Goal: Task Accomplishment & Management: Manage account settings

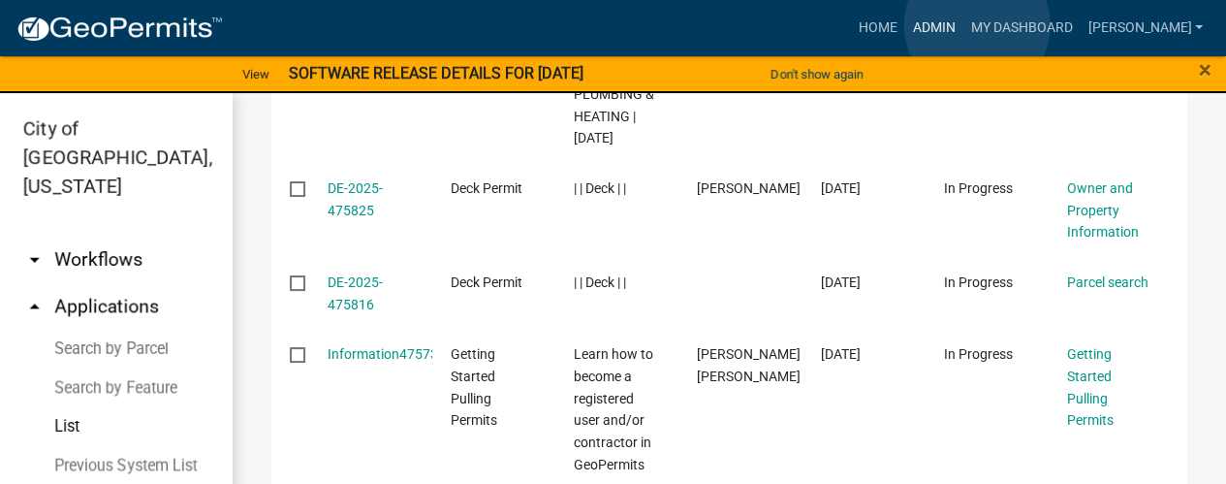
click at [962, 25] on link "Admin" at bounding box center [933, 28] width 58 height 37
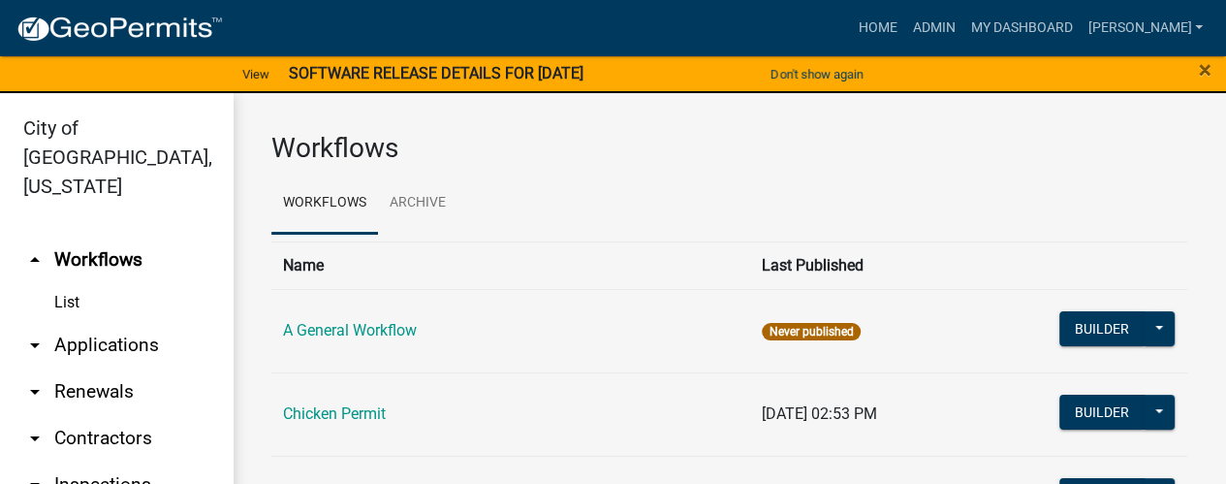
click at [83, 322] on link "arrow_drop_down Applications" at bounding box center [116, 345] width 233 height 47
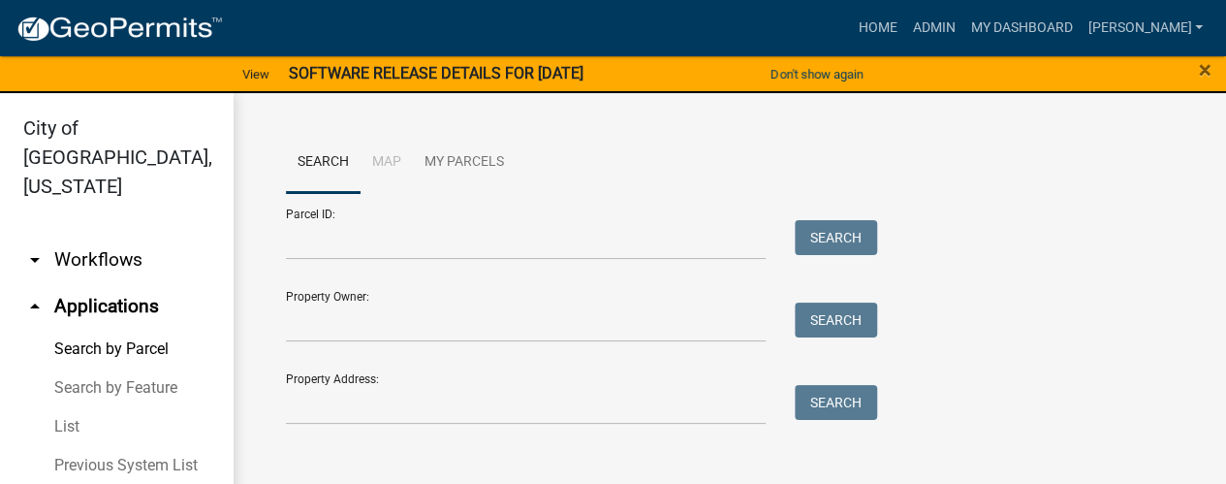
click at [73, 242] on link "arrow_drop_down Workflows" at bounding box center [116, 259] width 233 height 47
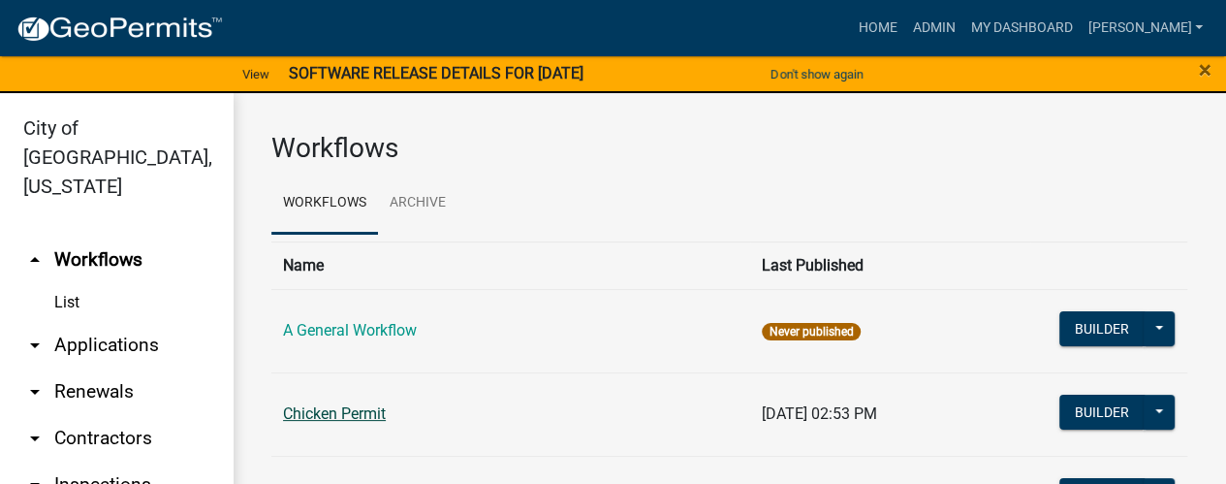
click at [331, 404] on link "Chicken Permit" at bounding box center [334, 413] width 103 height 18
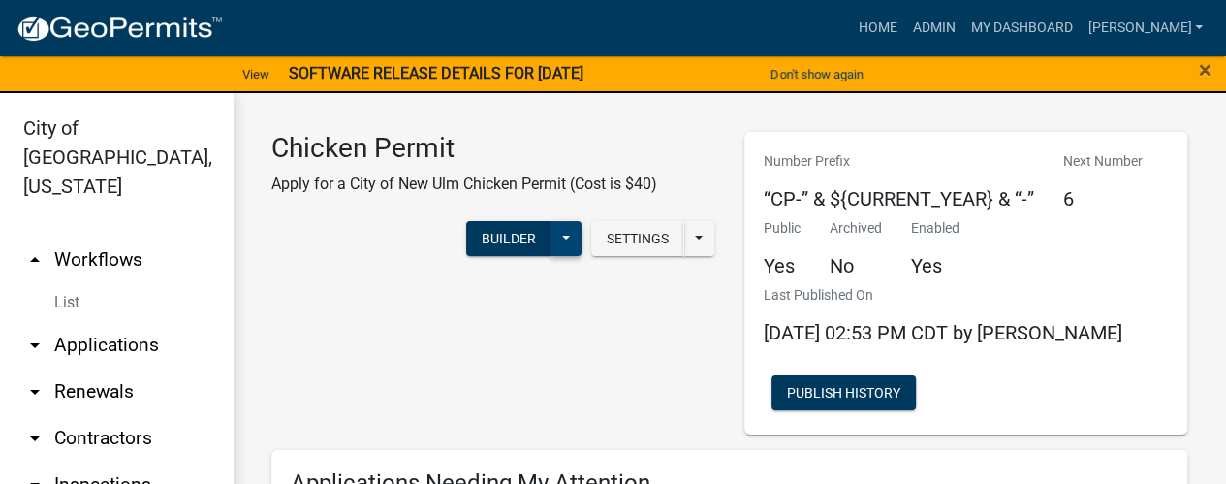
drag, startPoint x: 541, startPoint y: 234, endPoint x: 541, endPoint y: 251, distance: 17.4
click at [550, 235] on button at bounding box center [565, 238] width 31 height 35
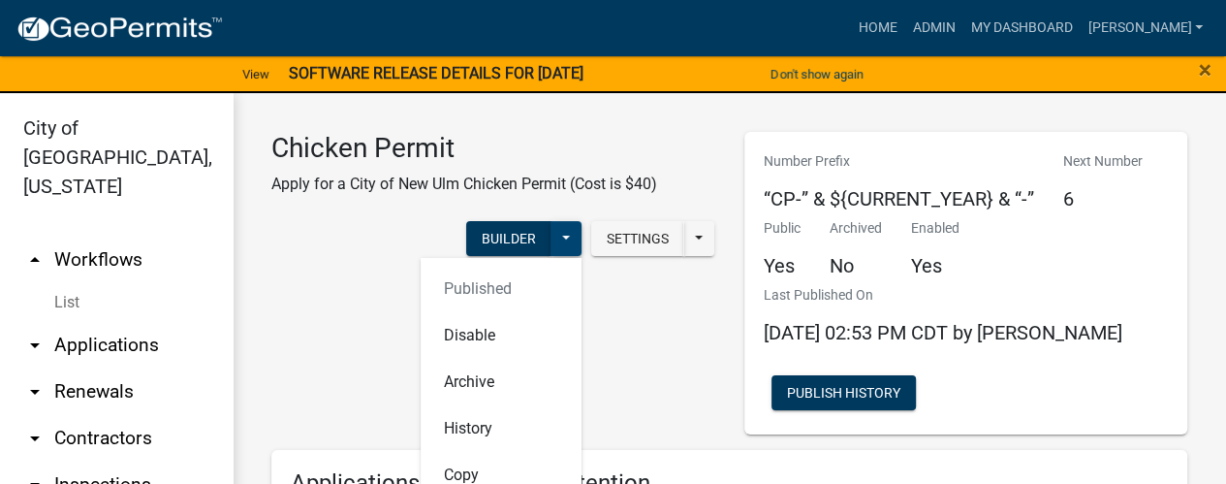
click at [554, 240] on button at bounding box center [565, 238] width 31 height 35
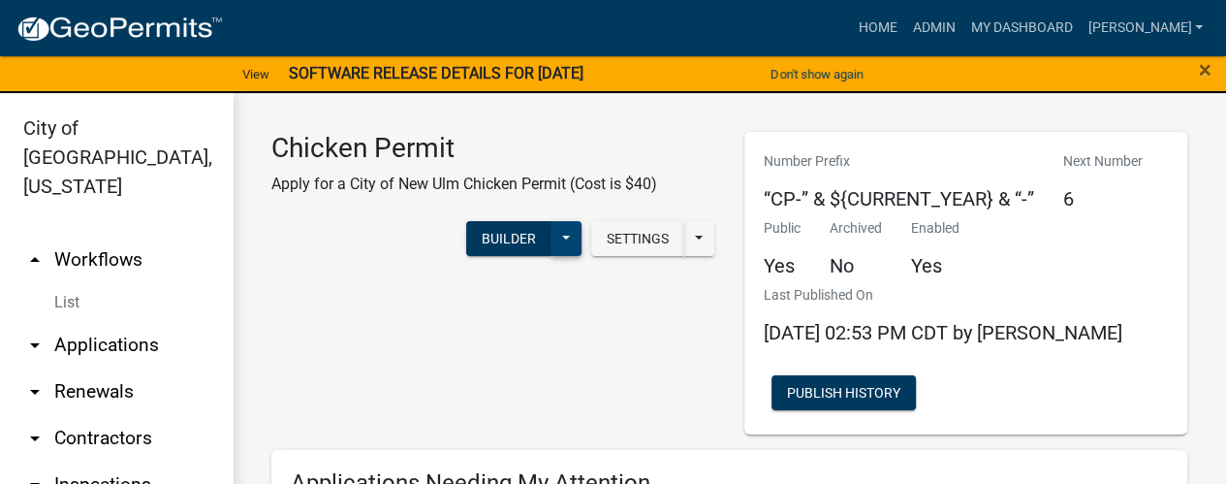
click at [550, 230] on button at bounding box center [565, 238] width 31 height 35
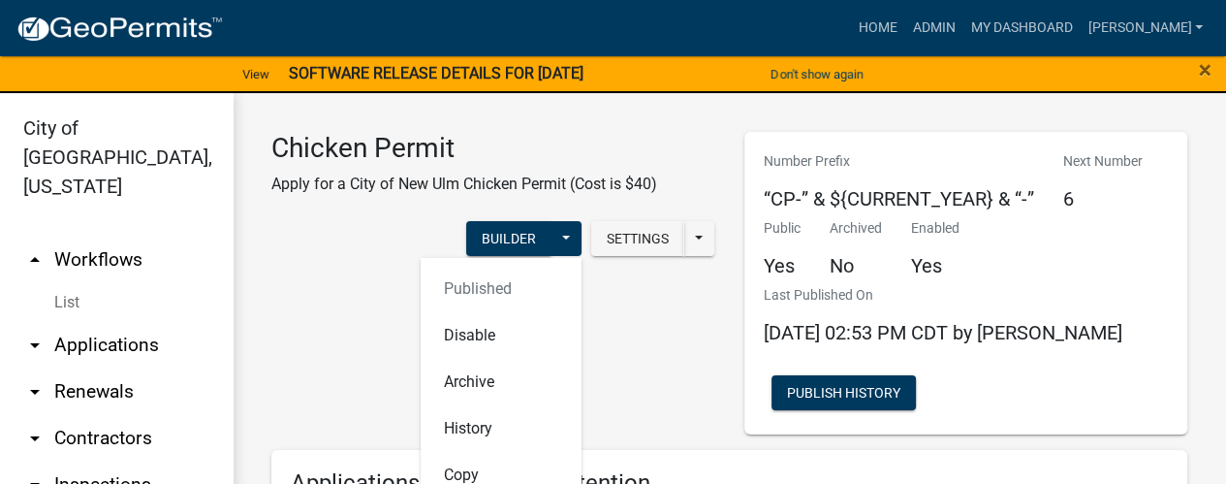
click at [601, 352] on div "Chicken Permit Apply for a City of New Ulm Chicken Permit (Cost is $40) Setting…" at bounding box center [493, 283] width 473 height 302
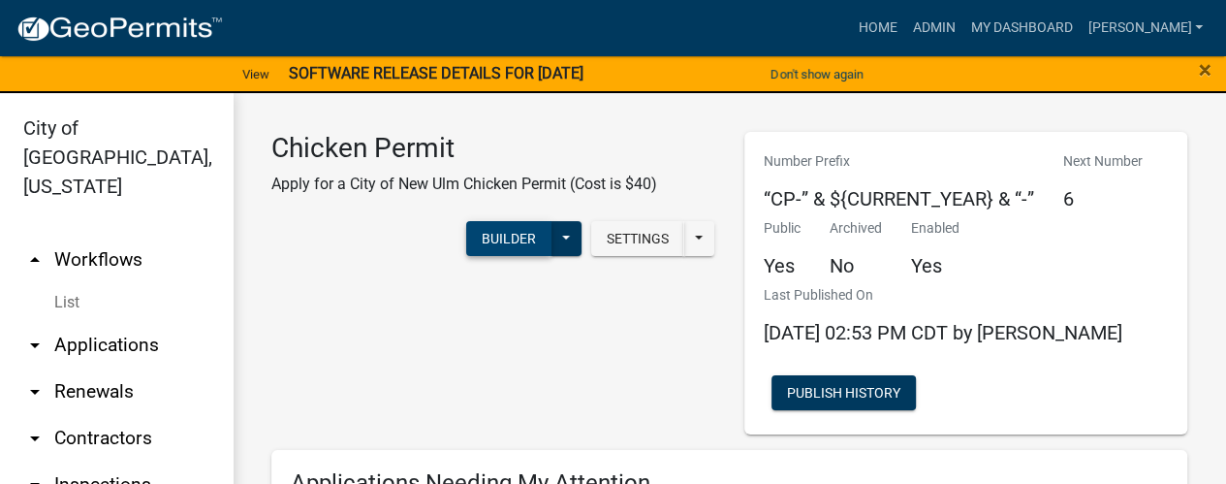
click at [500, 232] on button "Builder" at bounding box center [508, 238] width 85 height 35
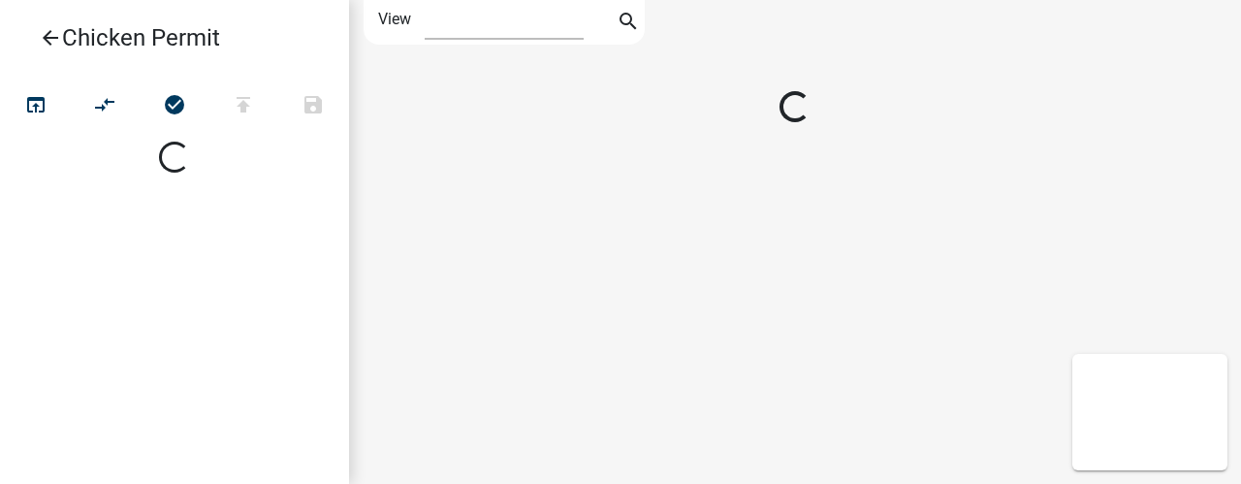
select select "1"
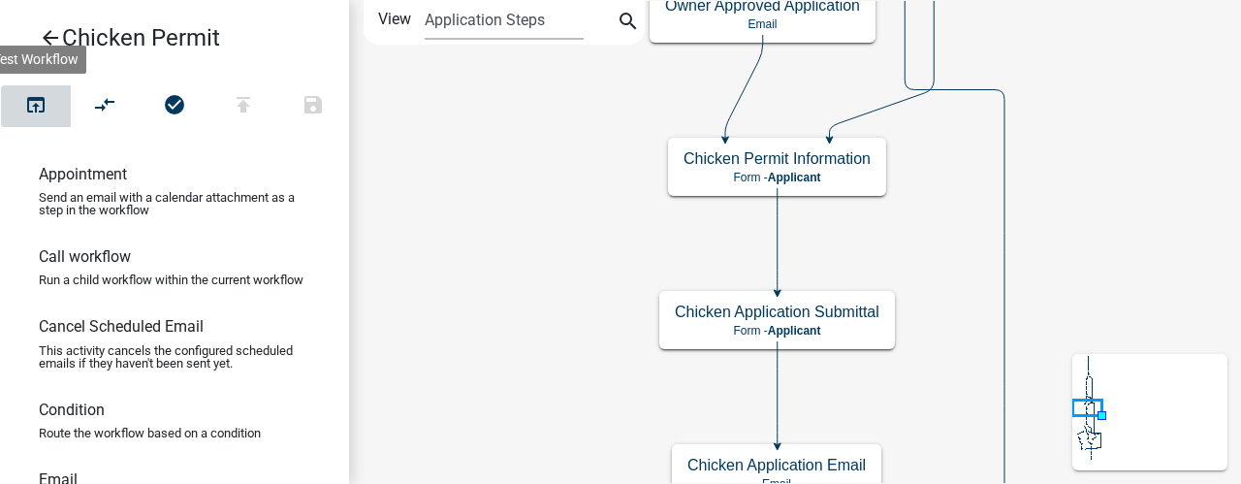
click at [40, 111] on icon "open_in_browser" at bounding box center [35, 106] width 23 height 27
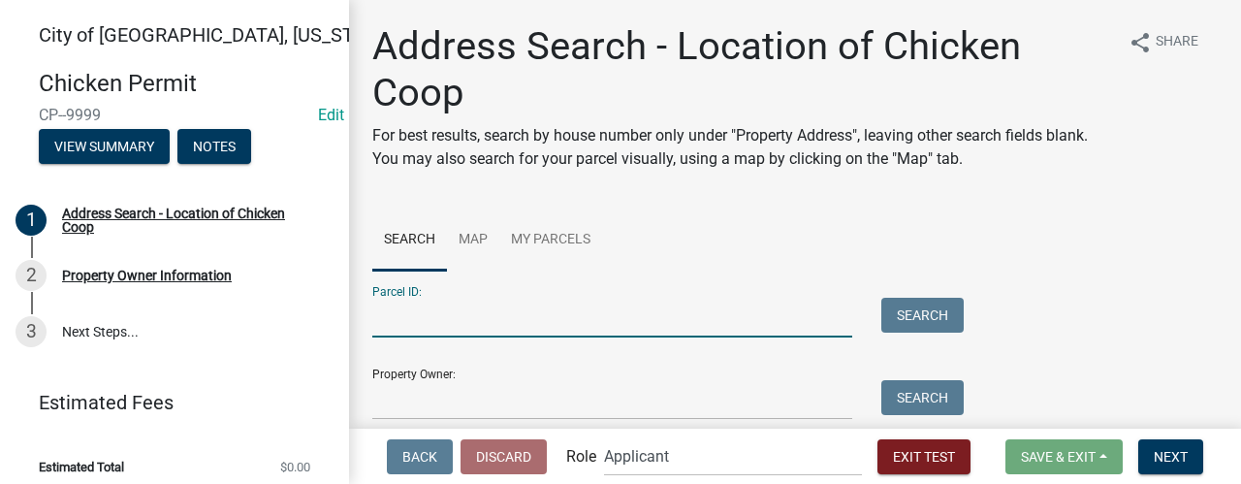
click at [439, 320] on input "Parcel ID:" at bounding box center [612, 318] width 480 height 40
type input "1615"
click at [904, 305] on button "Search" at bounding box center [922, 315] width 82 height 35
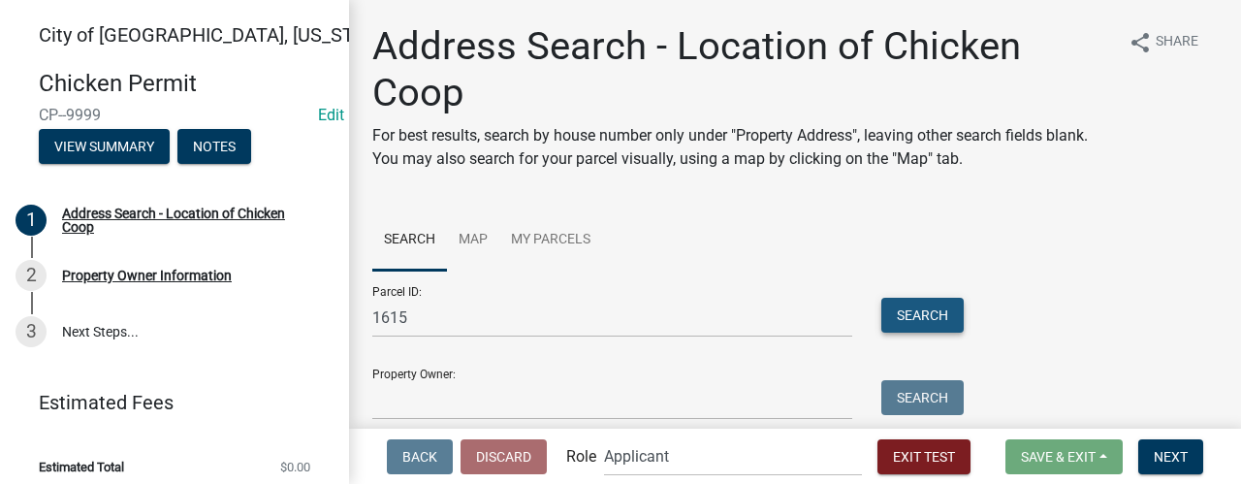
click at [904, 315] on button "Search" at bounding box center [922, 315] width 82 height 35
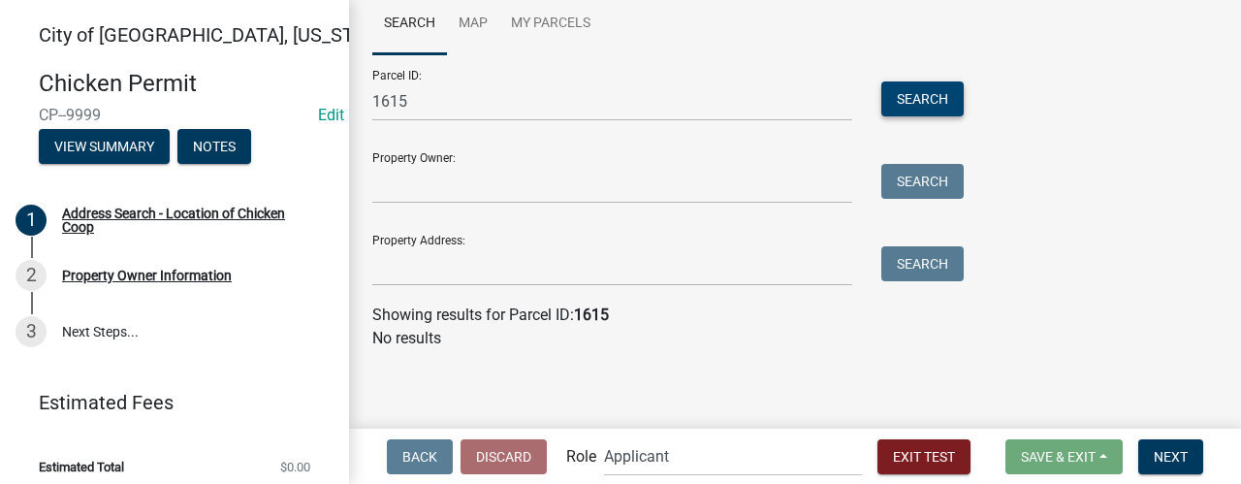
scroll to position [22, 0]
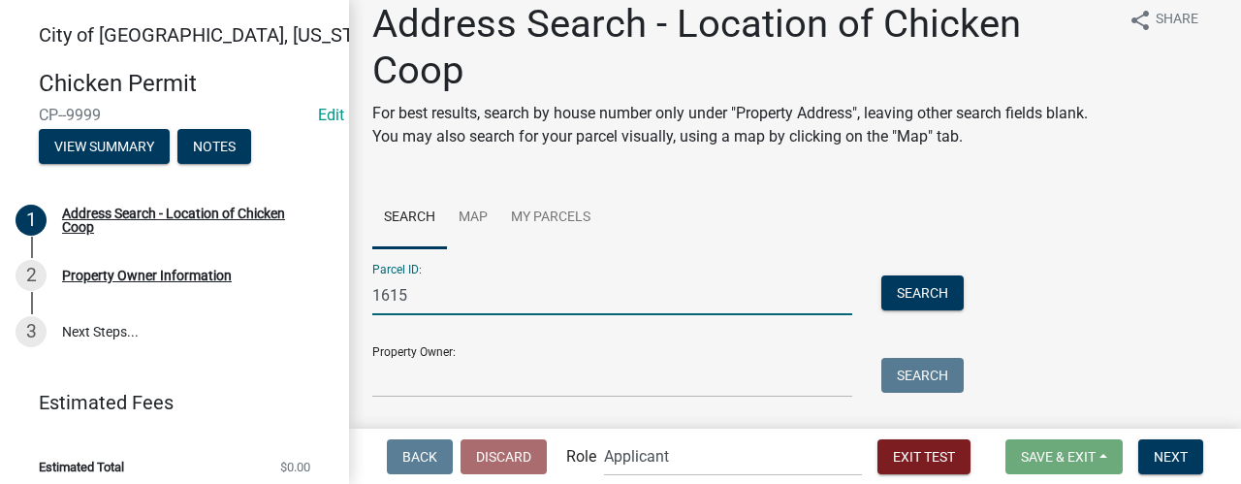
drag, startPoint x: 466, startPoint y: 294, endPoint x: 364, endPoint y: 293, distance: 101.8
click at [364, 293] on div "1615" at bounding box center [612, 295] width 509 height 40
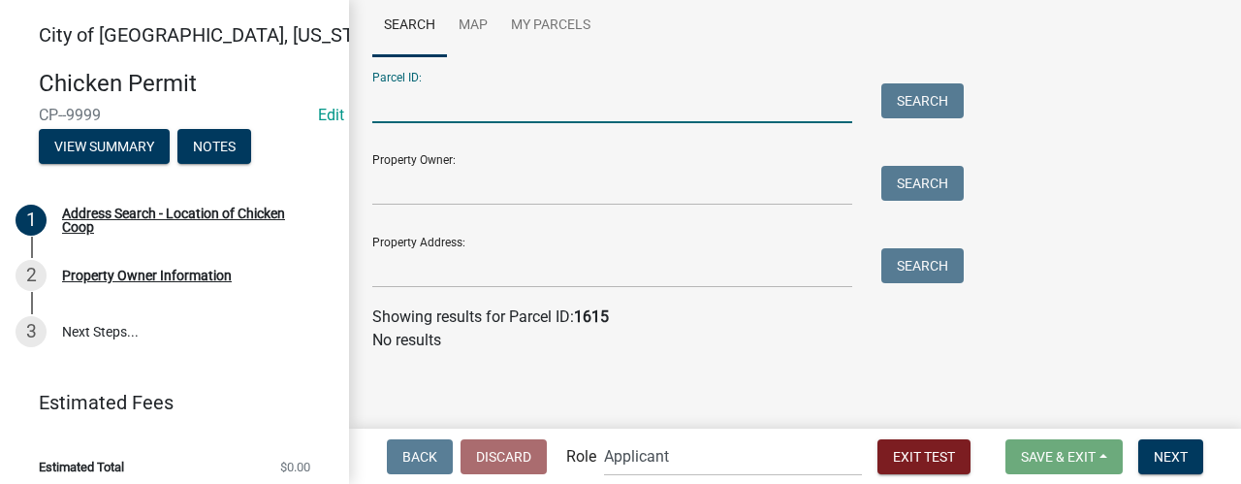
scroll to position [216, 0]
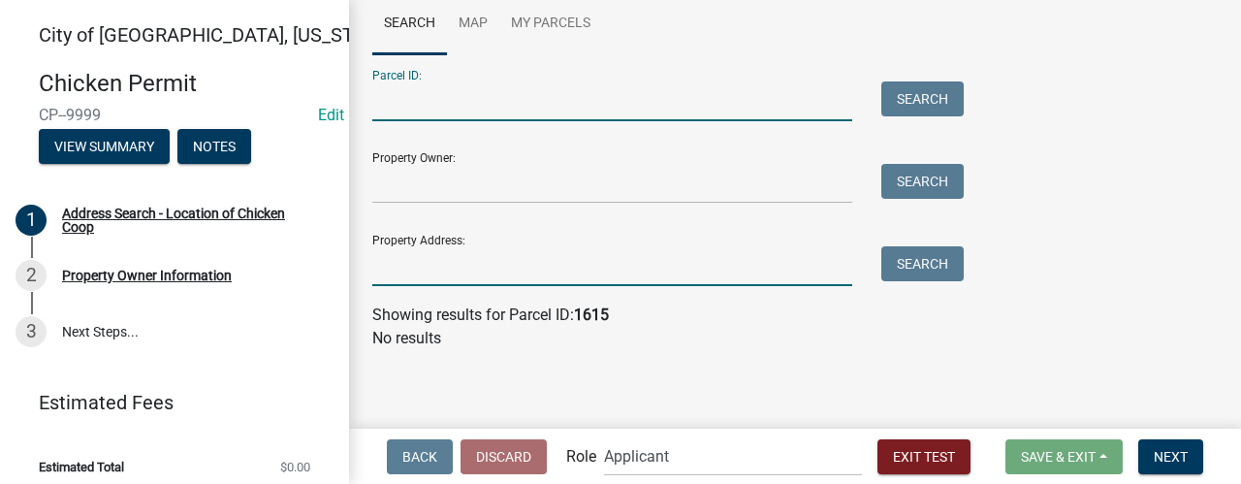
click at [407, 264] on input "Property Address:" at bounding box center [612, 266] width 480 height 40
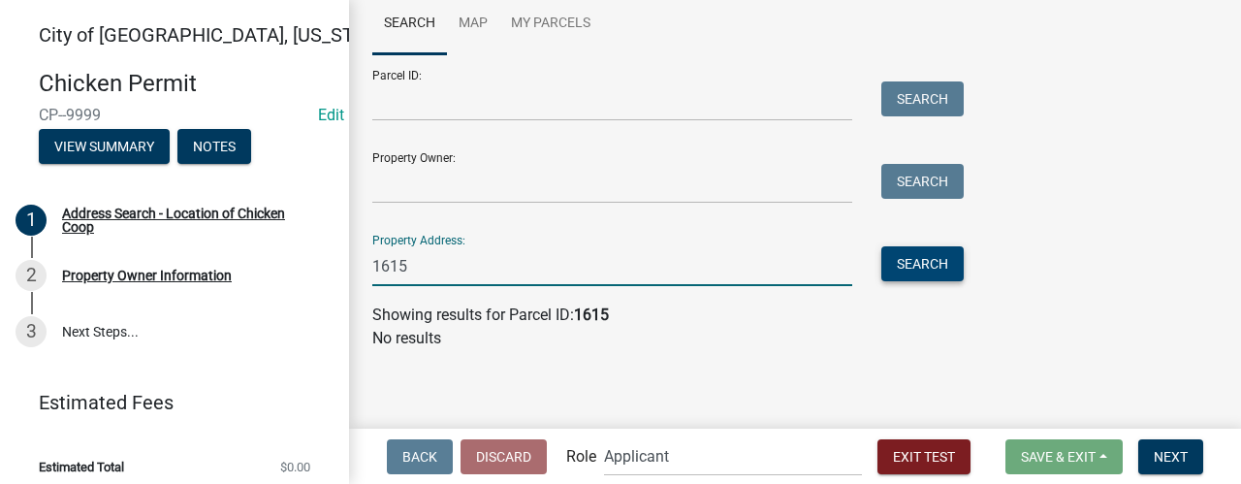
type input "1615"
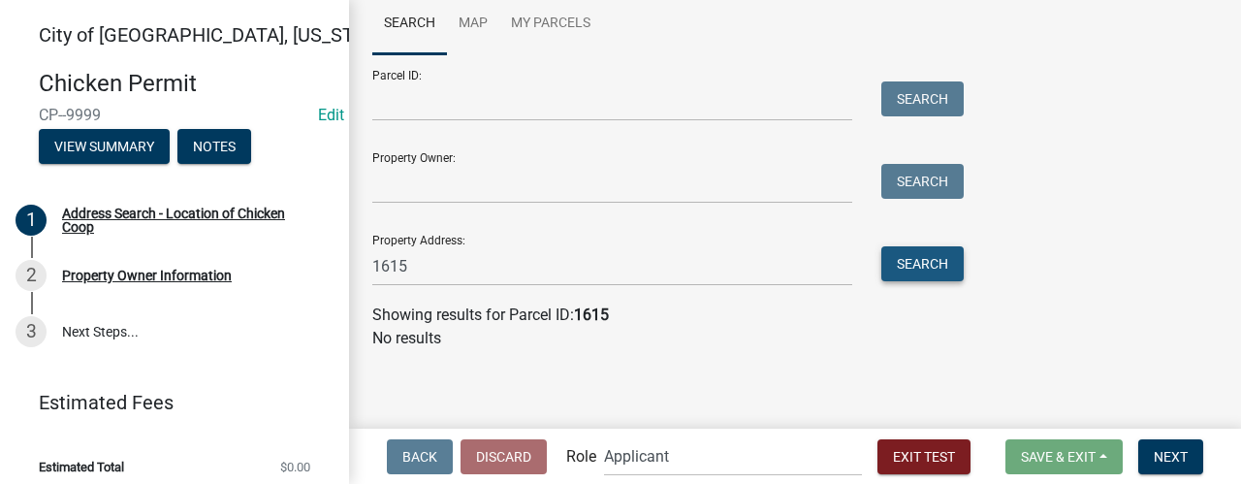
drag, startPoint x: 917, startPoint y: 261, endPoint x: 753, endPoint y: 302, distance: 169.0
click at [917, 261] on button "Search" at bounding box center [922, 263] width 82 height 35
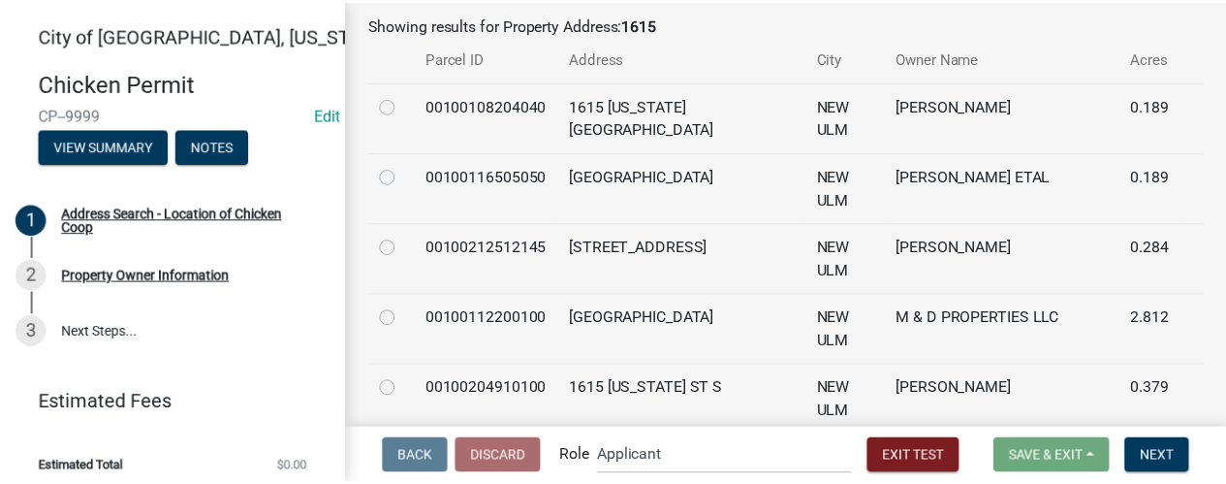
scroll to position [604, 0]
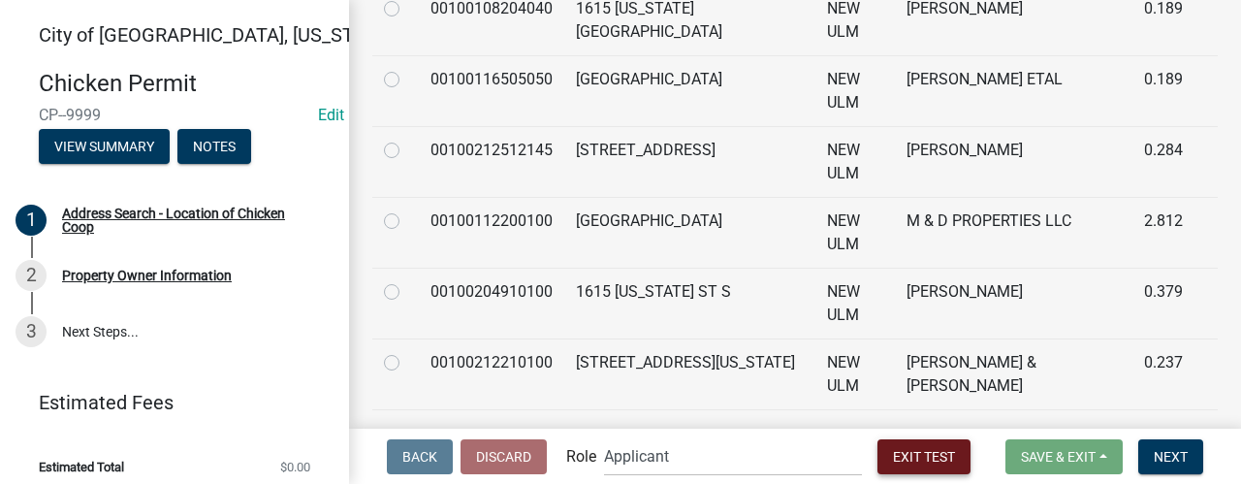
click at [878, 446] on button "Exit Test" at bounding box center [923, 456] width 93 height 35
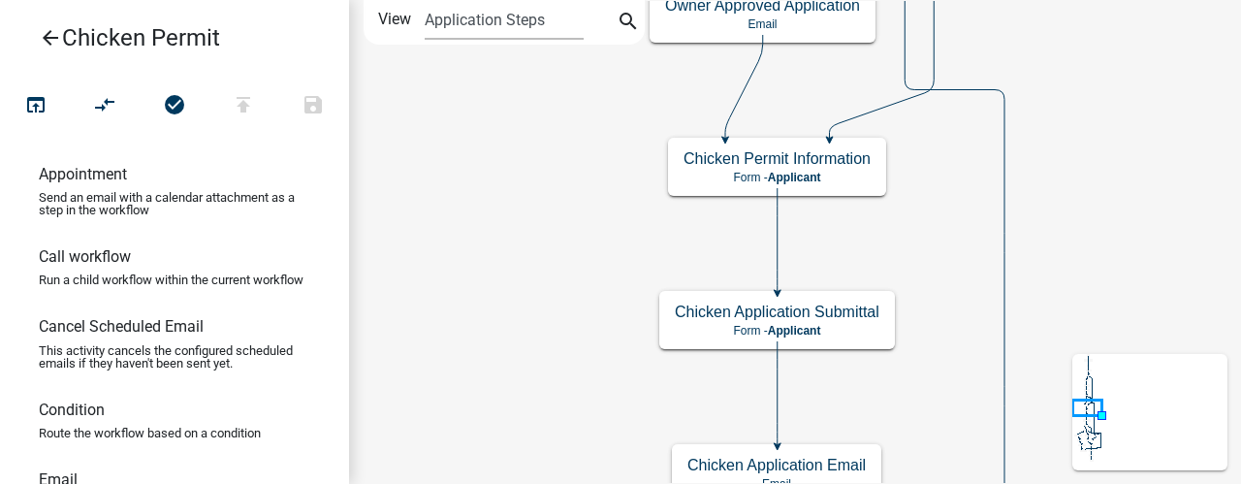
click at [43, 46] on icon "arrow_back" at bounding box center [50, 39] width 23 height 27
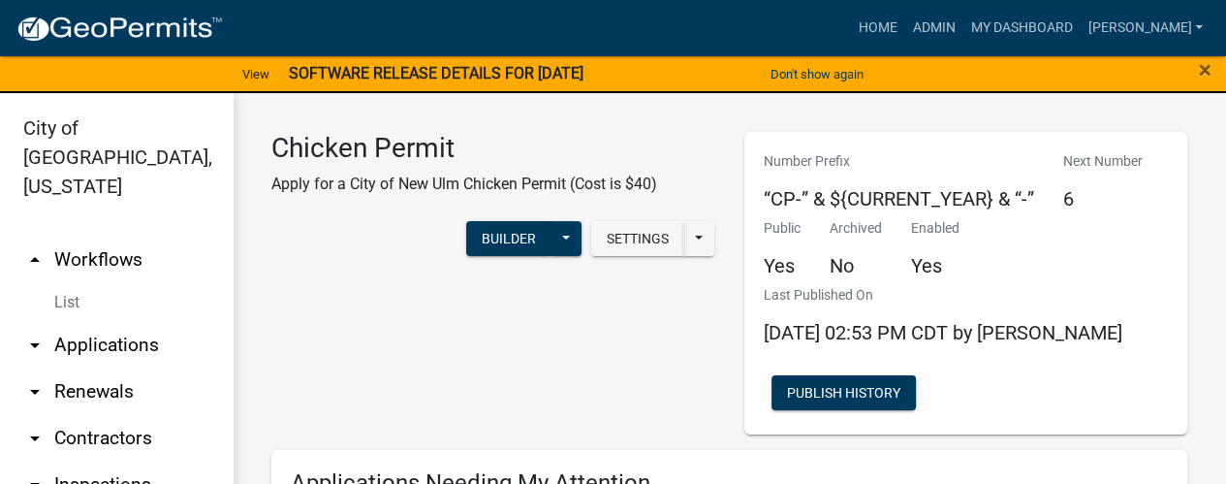
click at [102, 322] on link "arrow_drop_down Applications" at bounding box center [116, 345] width 233 height 47
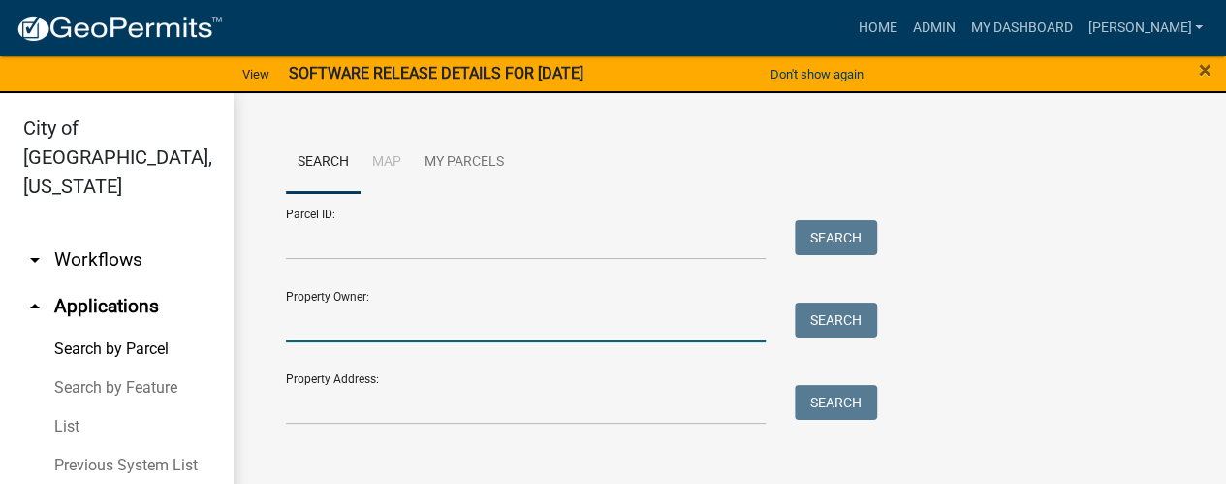
click at [351, 313] on input "Property Owner:" at bounding box center [526, 322] width 480 height 40
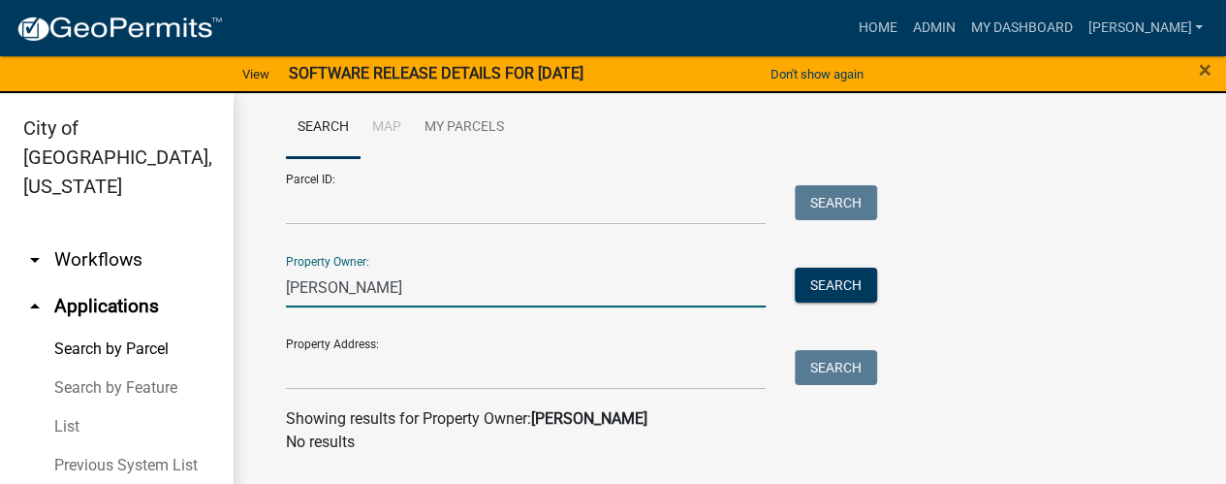
scroll to position [36, 0]
drag, startPoint x: 347, startPoint y: 288, endPoint x: 260, endPoint y: 286, distance: 87.2
click at [260, 286] on div "Search Map My Parcels Parcel ID: Search Property Owner: [PERSON_NAME] Search Pr…" at bounding box center [729, 282] width 993 height 450
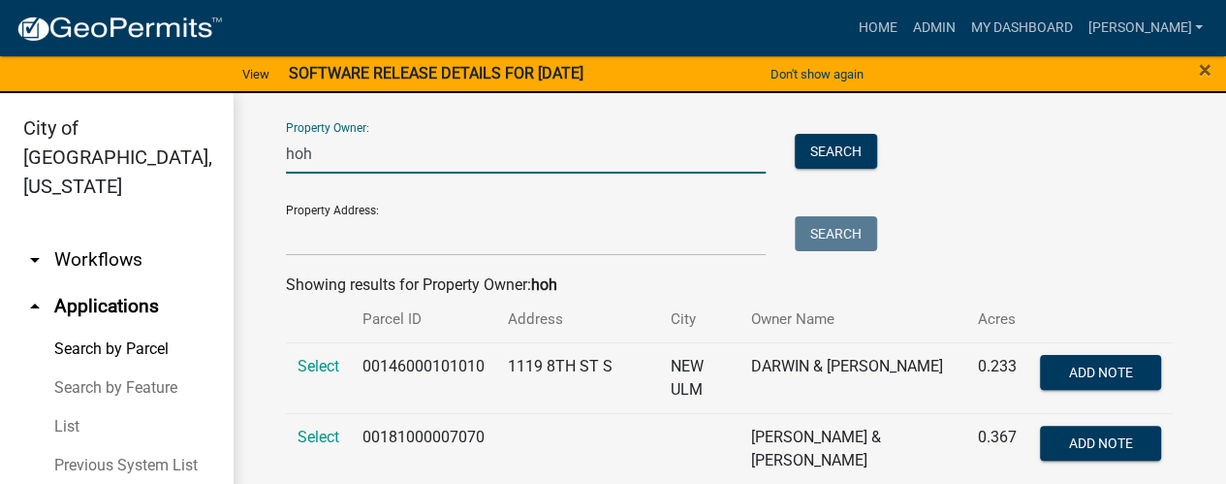
scroll to position [194, 0]
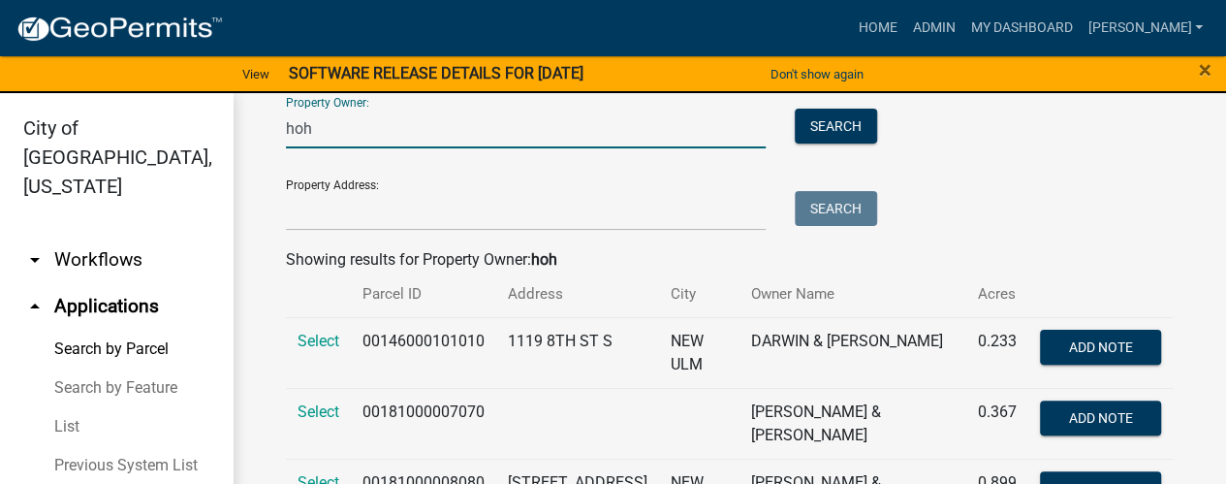
drag, startPoint x: 325, startPoint y: 129, endPoint x: 279, endPoint y: 135, distance: 45.9
click at [279, 135] on div "hoh" at bounding box center [525, 129] width 509 height 40
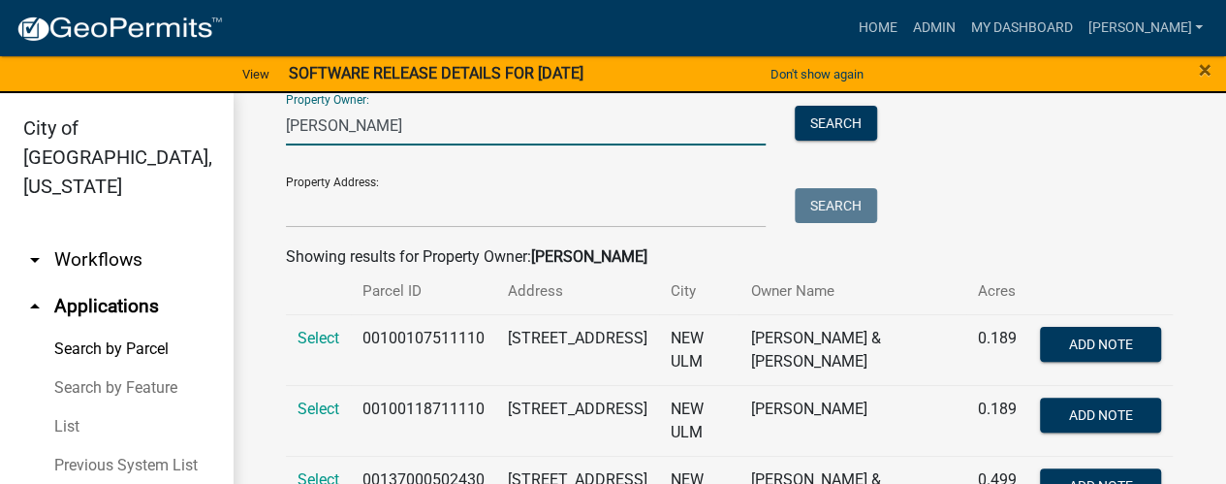
scroll to position [173, 0]
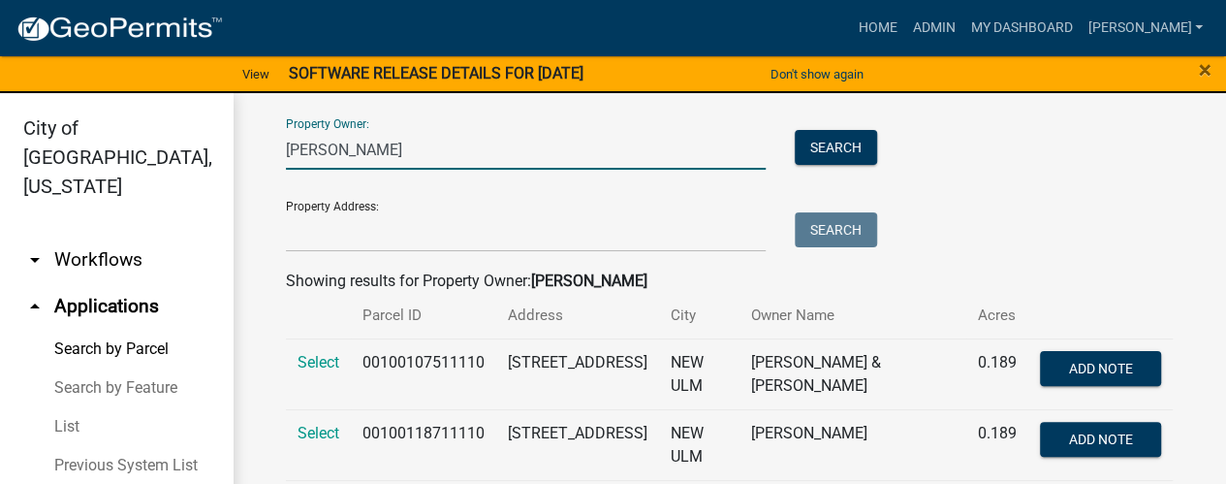
type input "[PERSON_NAME]"
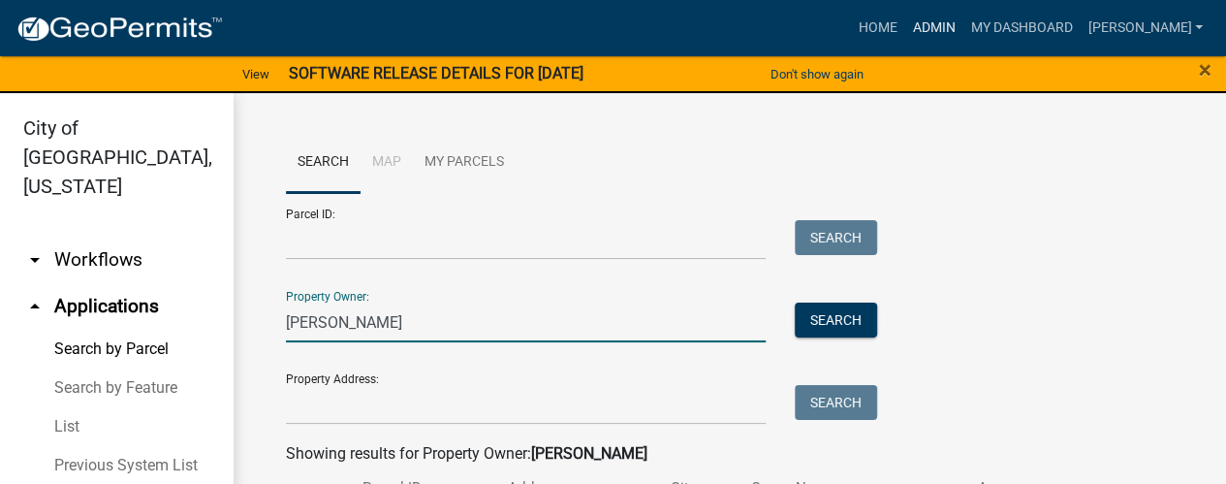
click at [962, 28] on link "Admin" at bounding box center [933, 28] width 58 height 37
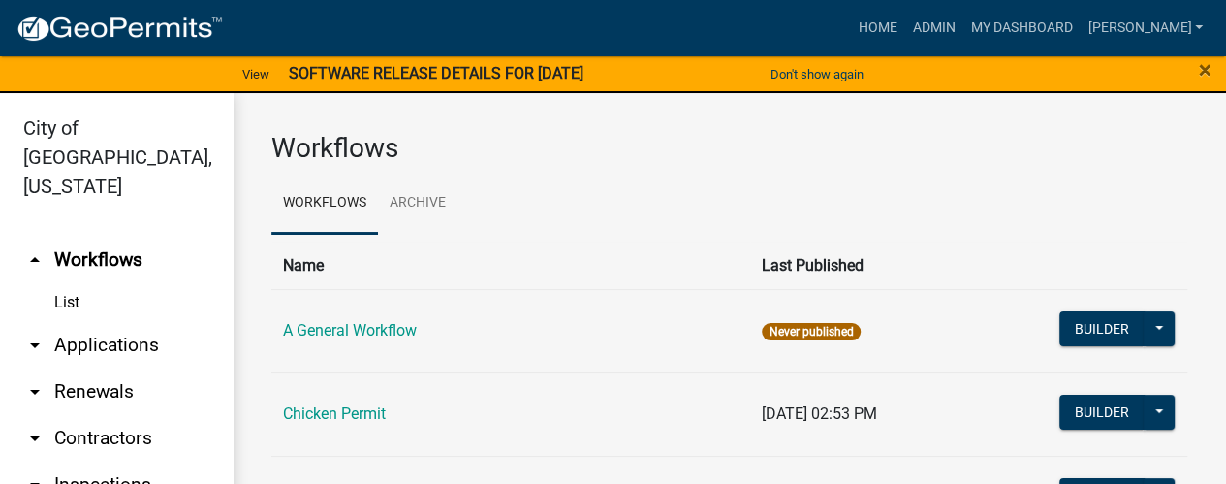
click at [65, 283] on link "List" at bounding box center [116, 302] width 233 height 39
click at [121, 322] on link "arrow_drop_down Applications" at bounding box center [116, 345] width 233 height 47
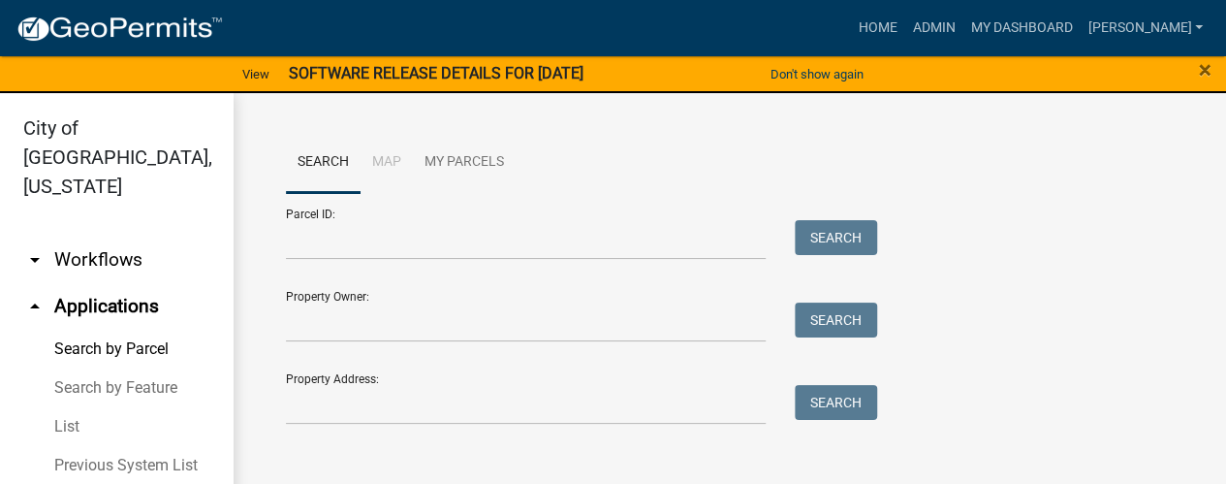
click at [57, 407] on link "List" at bounding box center [116, 426] width 233 height 39
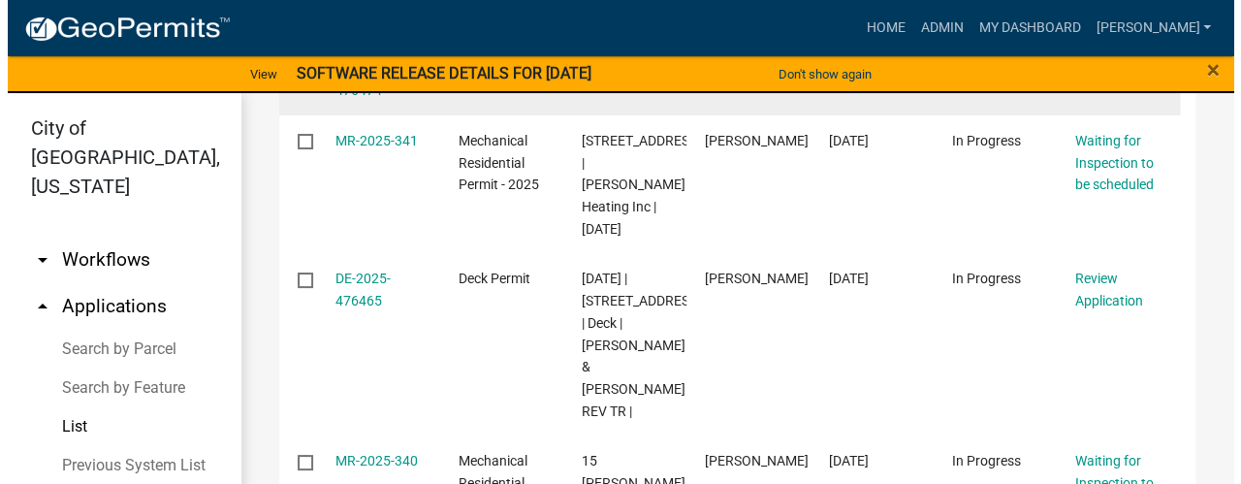
scroll to position [582, 0]
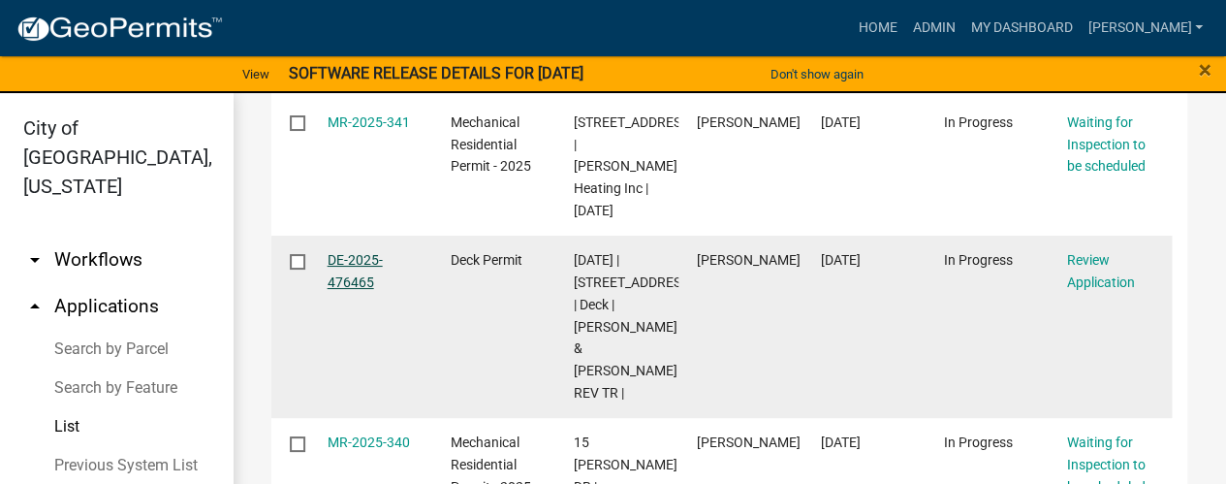
click at [369, 288] on link "DE-2025-476465" at bounding box center [355, 271] width 55 height 38
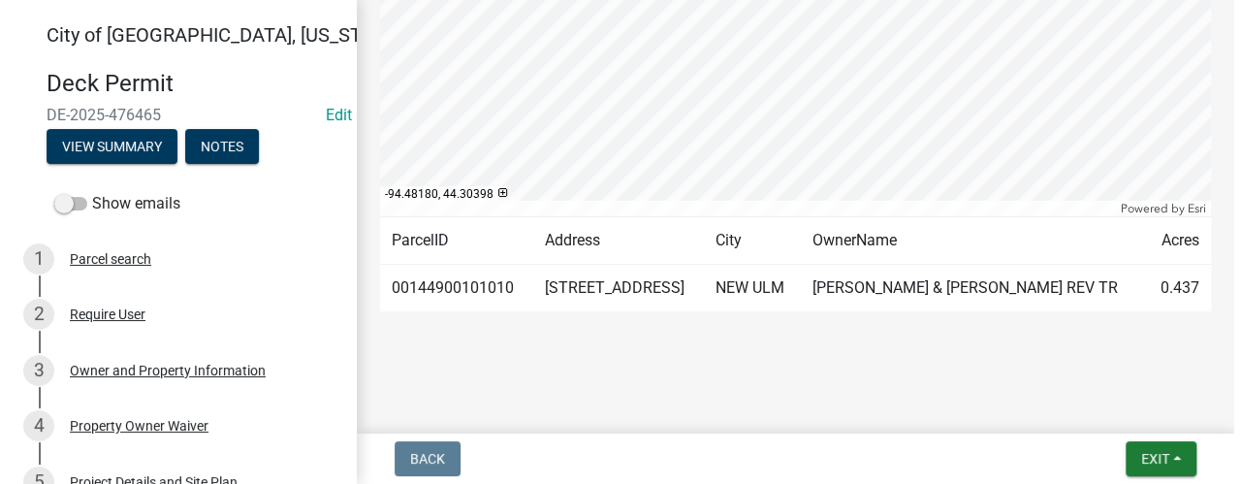
scroll to position [560, 0]
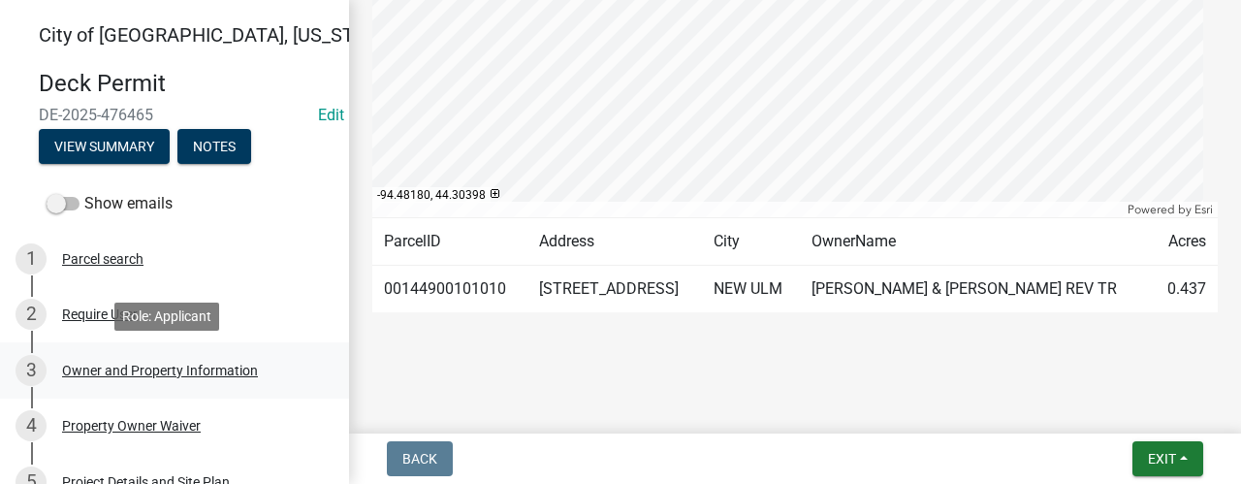
click at [116, 363] on div "Owner and Property Information" at bounding box center [160, 370] width 196 height 14
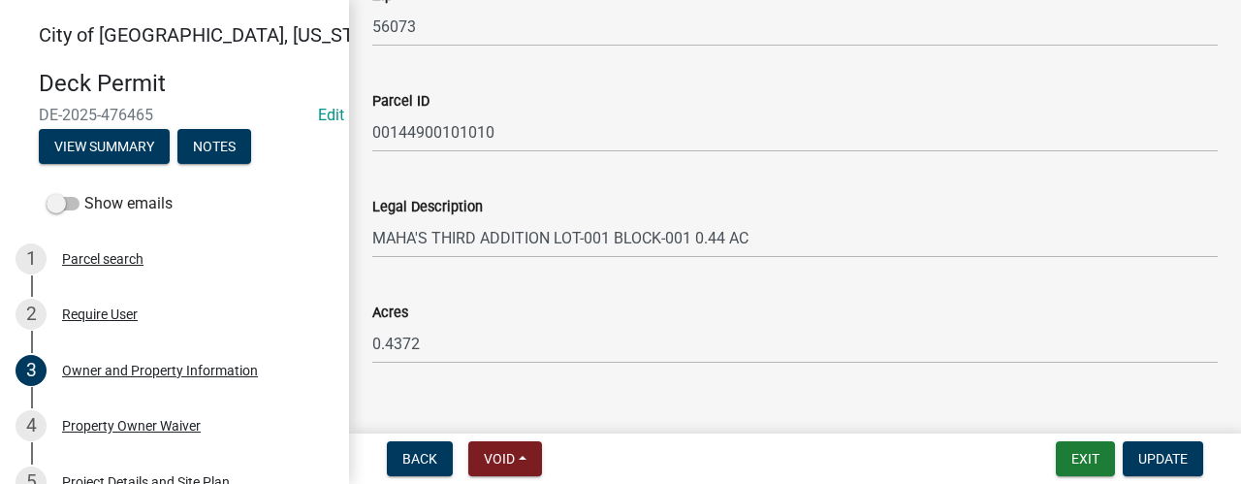
scroll to position [1725, 0]
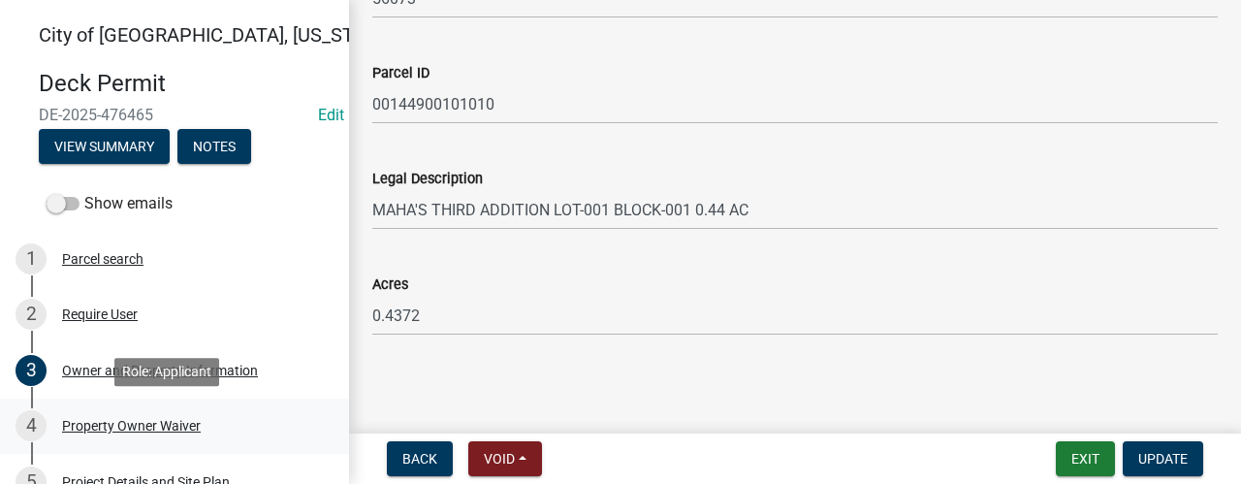
click at [172, 426] on div "Property Owner Waiver" at bounding box center [131, 426] width 139 height 14
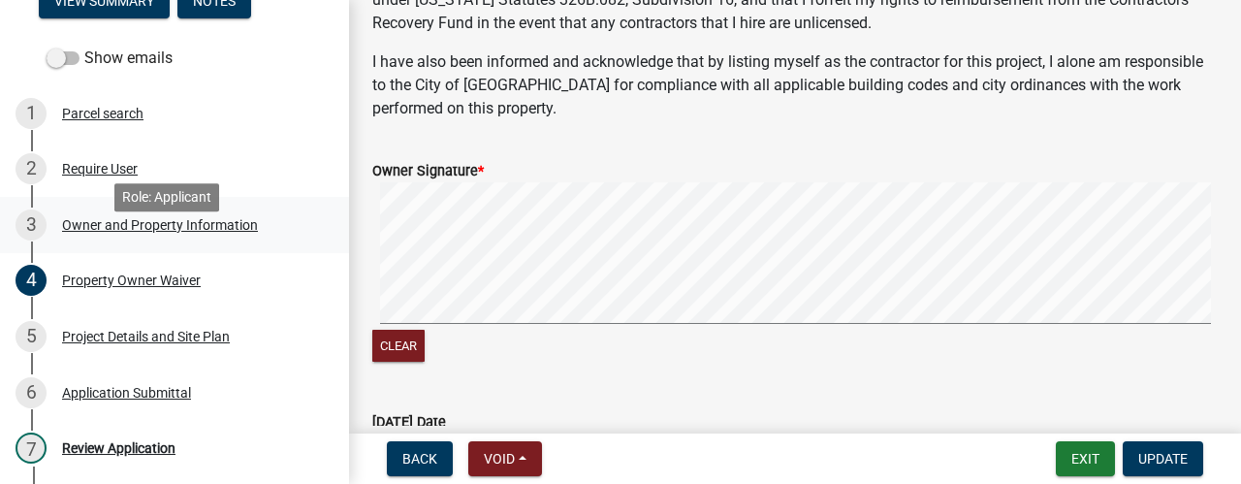
scroll to position [194, 0]
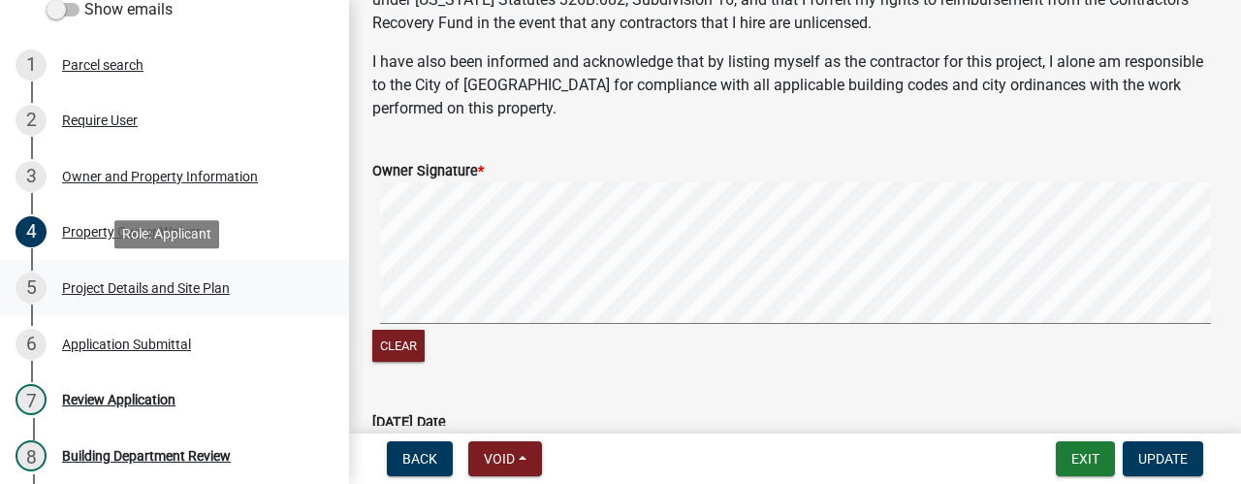
click at [188, 286] on div "Project Details and Site Plan" at bounding box center [146, 288] width 168 height 14
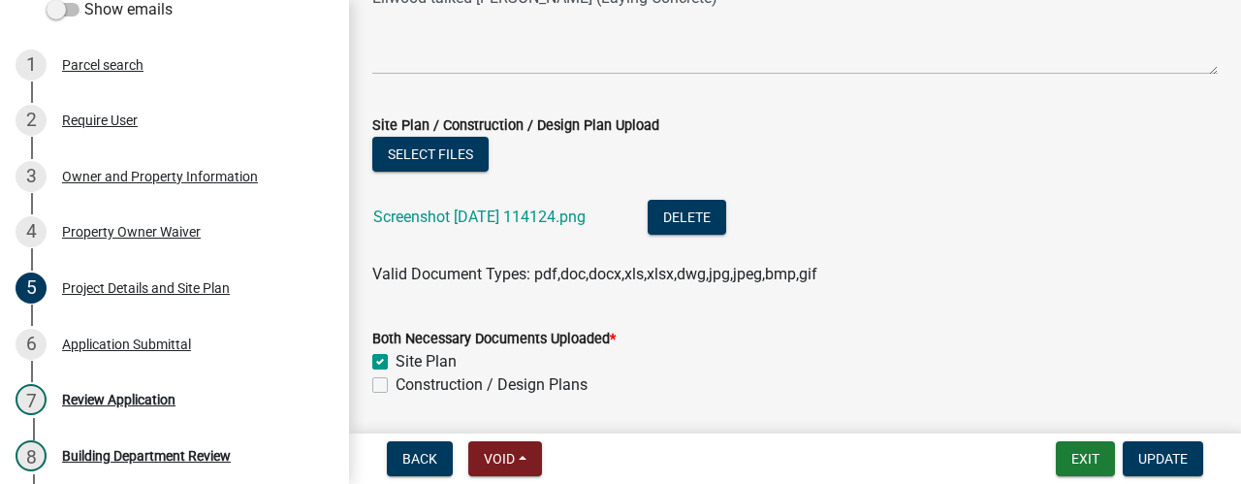
scroll to position [1486, 0]
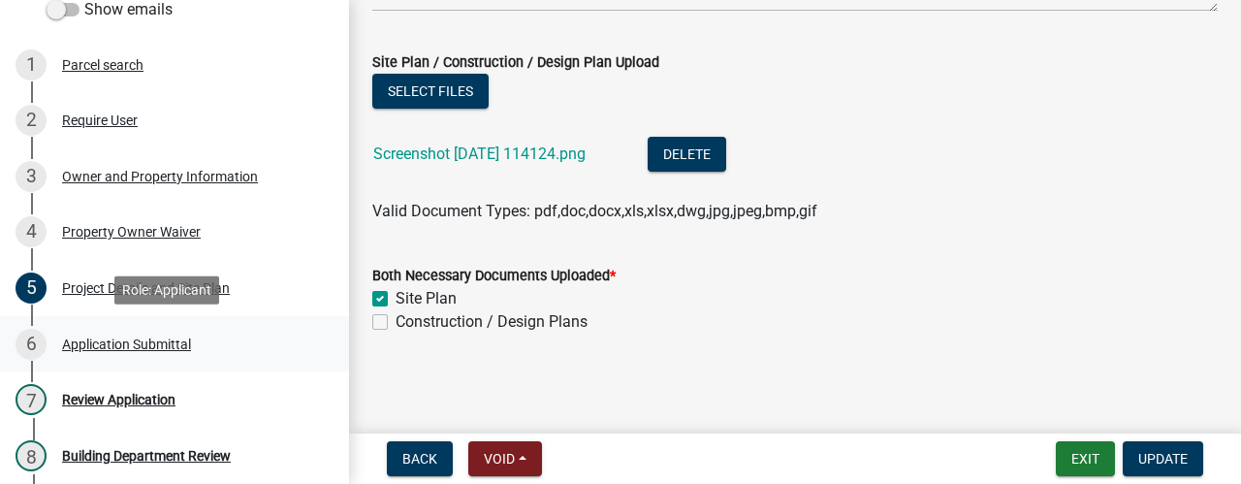
click at [120, 348] on div "Application Submittal" at bounding box center [126, 344] width 129 height 14
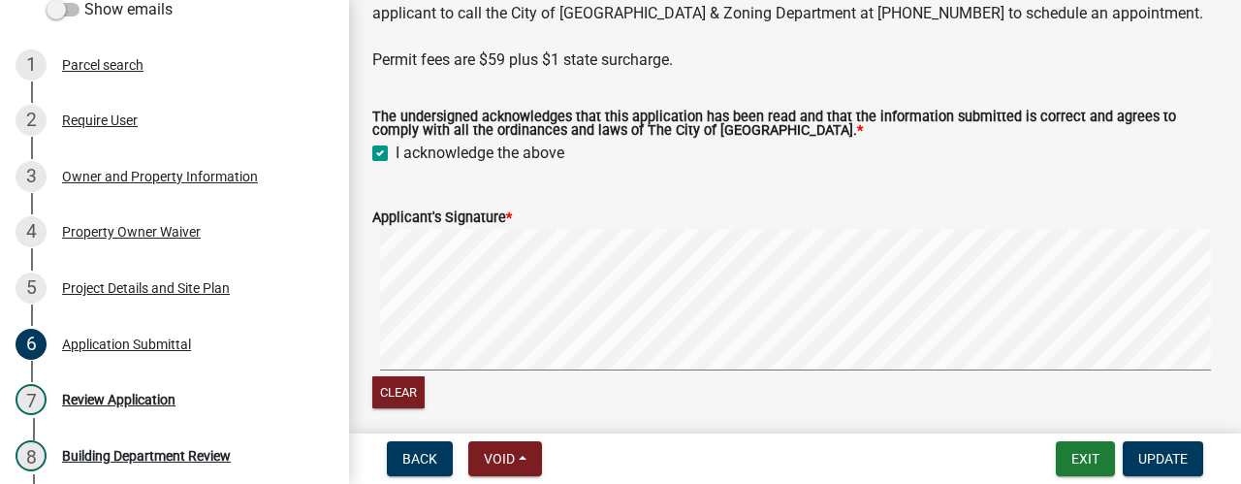
scroll to position [485, 0]
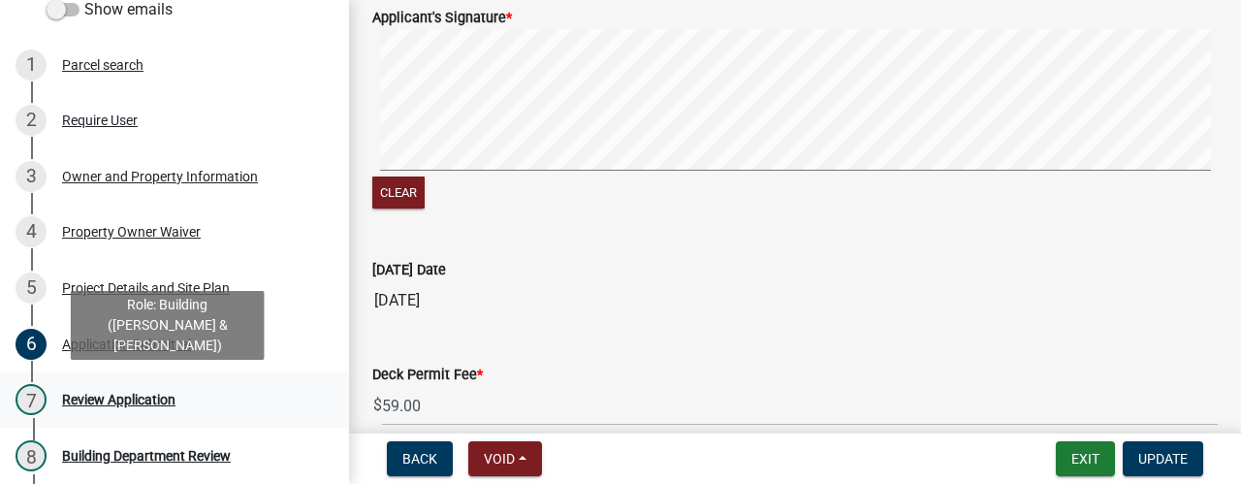
click at [142, 402] on div "Review Application" at bounding box center [118, 400] width 113 height 14
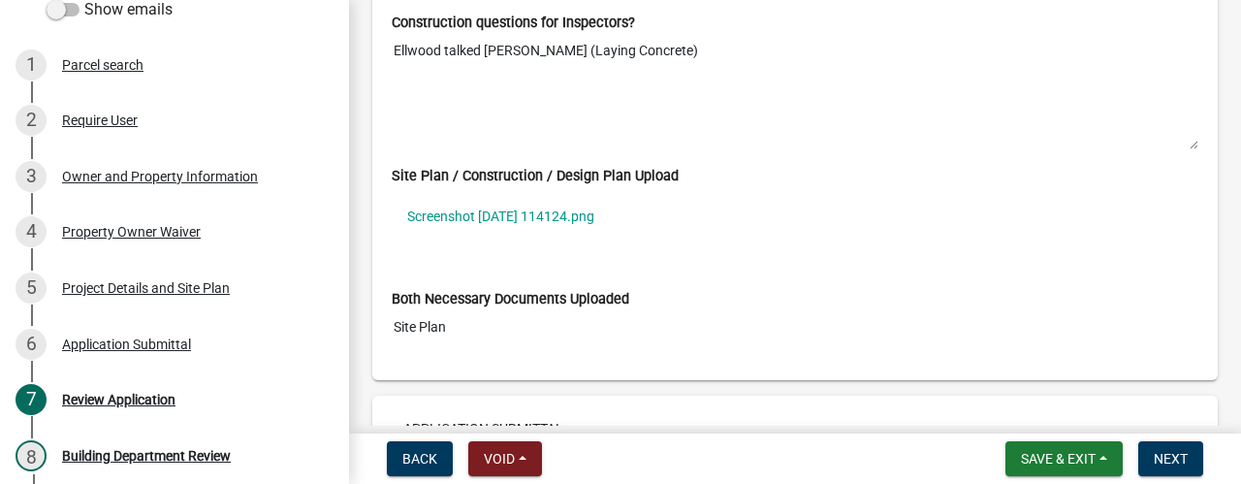
scroll to position [5137, 0]
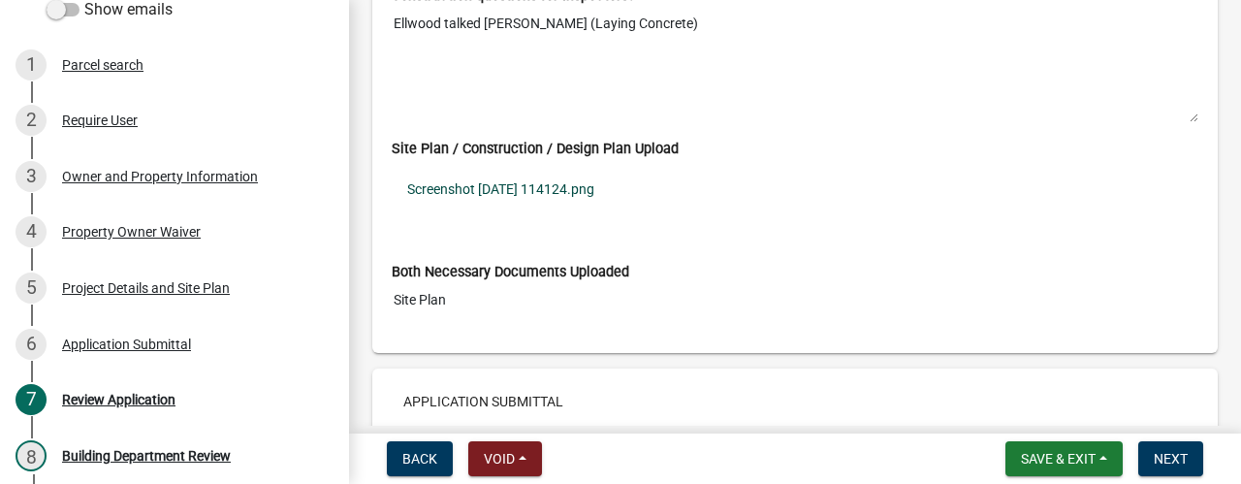
click at [535, 167] on link "Screenshot [DATE] 114124.png" at bounding box center [795, 189] width 806 height 45
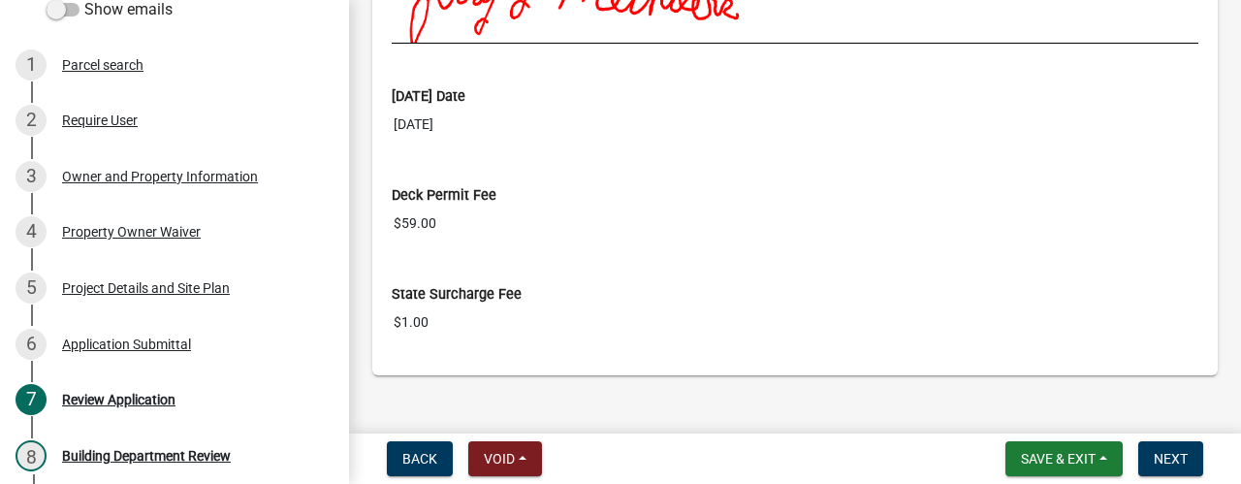
scroll to position [6016, 0]
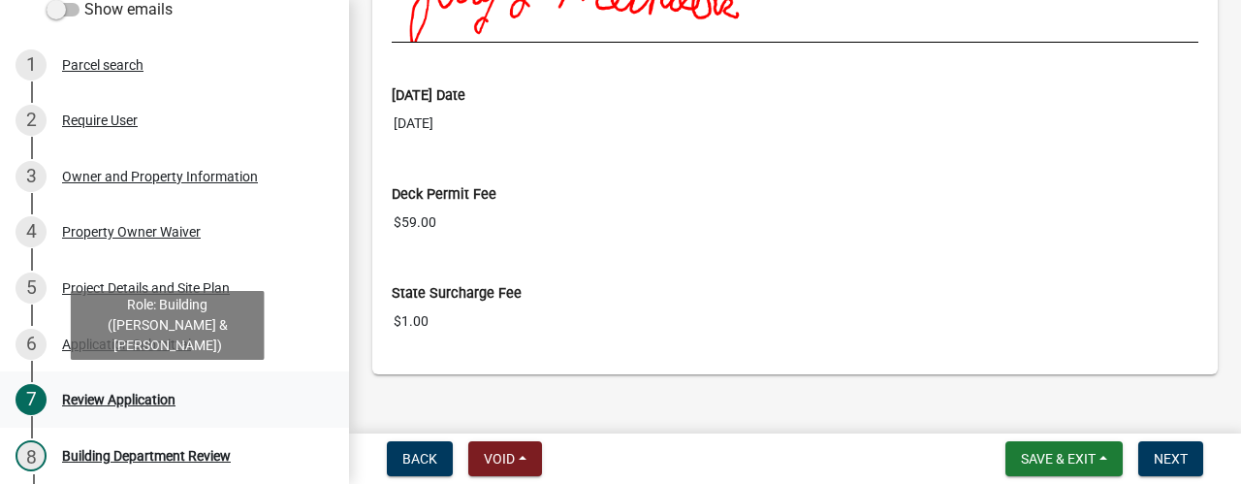
click at [116, 394] on div "Review Application" at bounding box center [118, 400] width 113 height 14
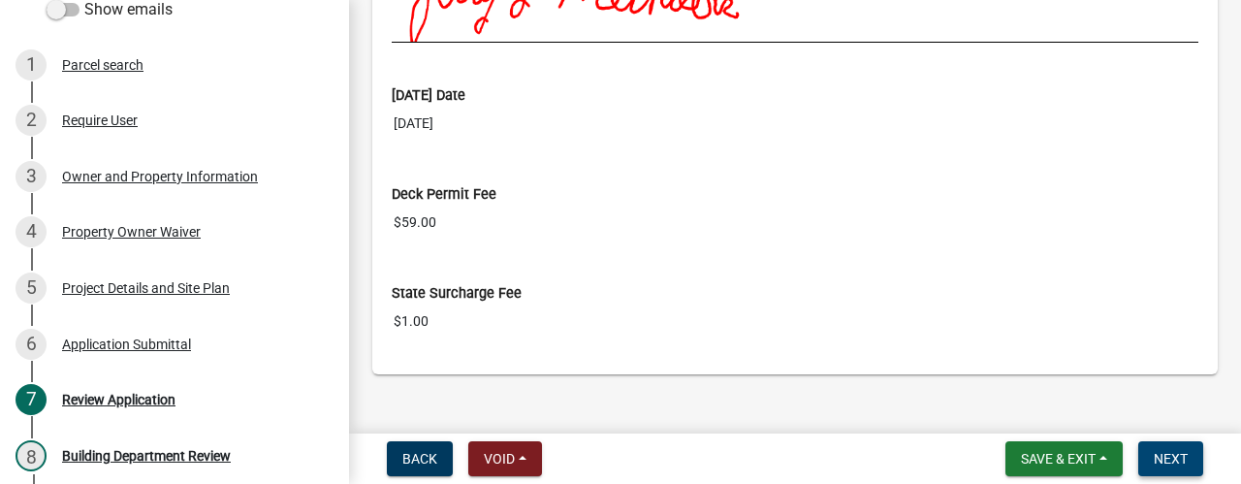
click at [1181, 451] on span "Next" at bounding box center [1170, 459] width 34 height 16
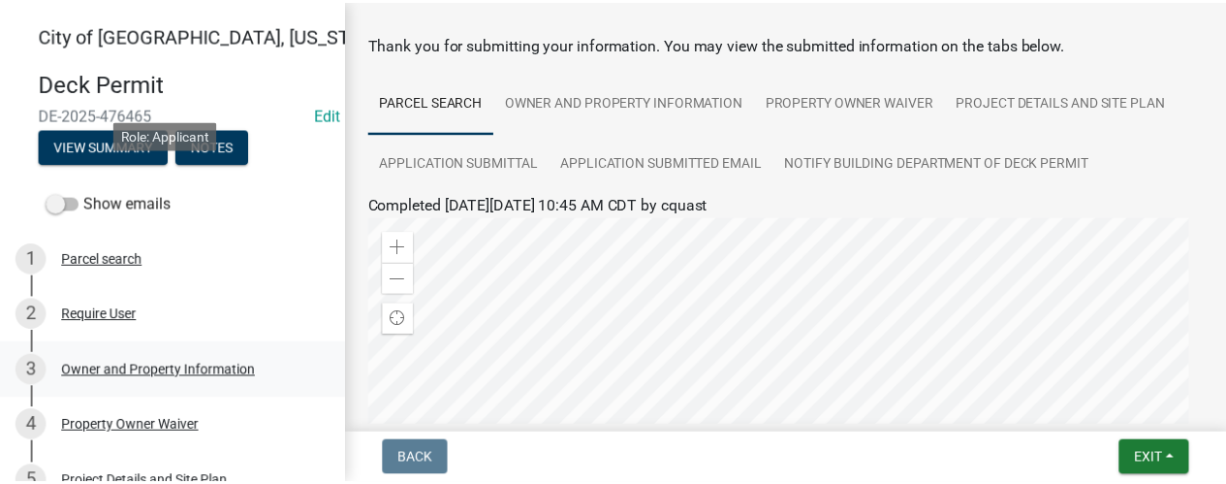
scroll to position [473, 0]
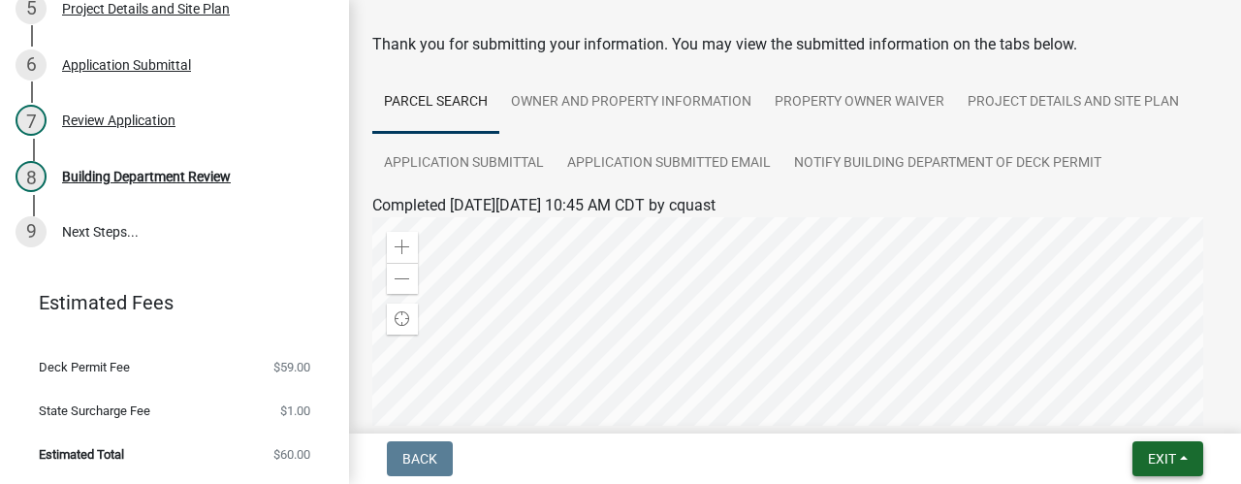
click at [1177, 460] on button "Exit" at bounding box center [1167, 458] width 71 height 35
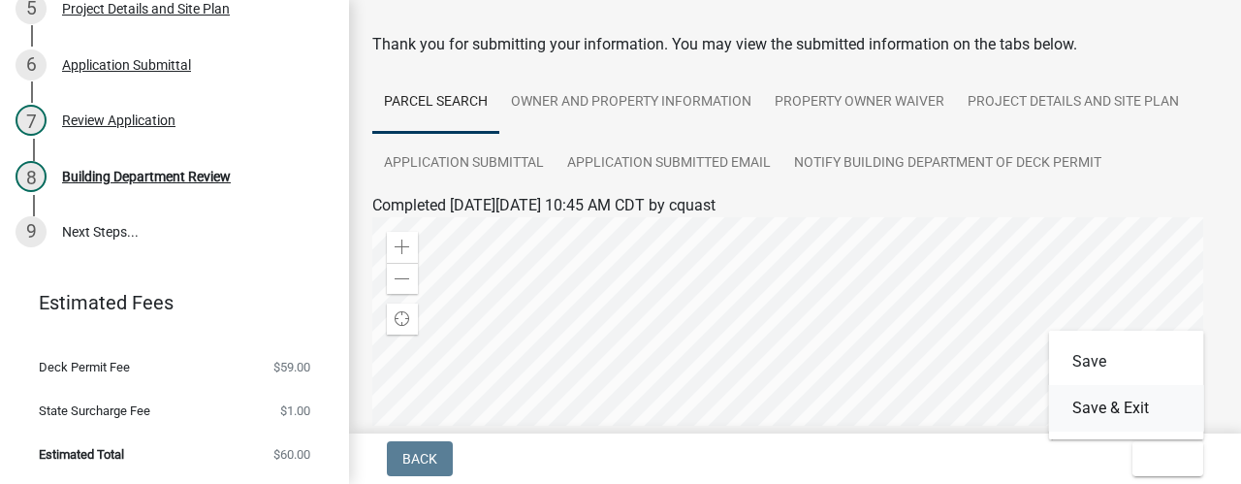
click at [1140, 423] on button "Save & Exit" at bounding box center [1126, 408] width 155 height 47
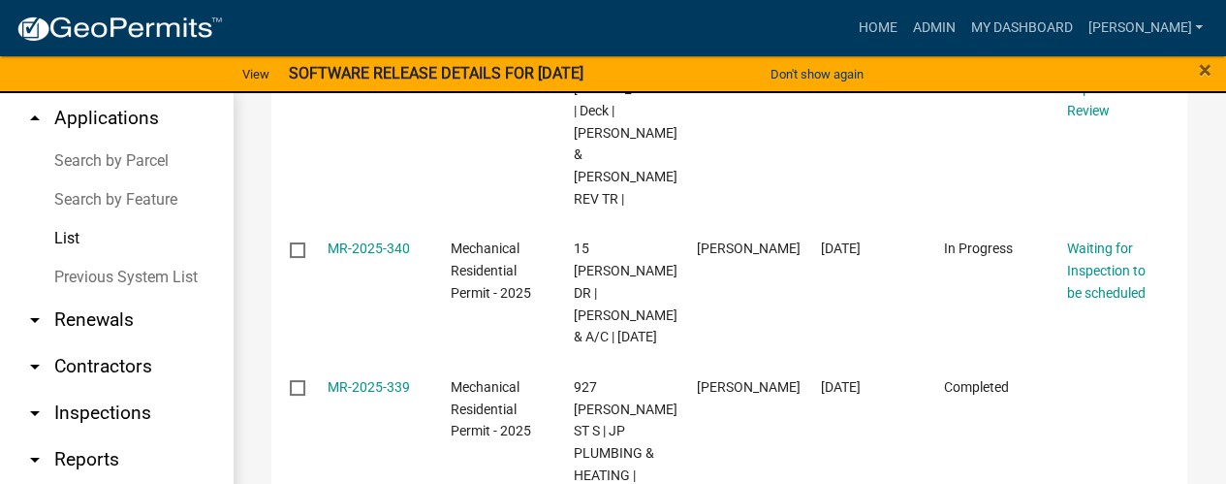
scroll to position [281, 0]
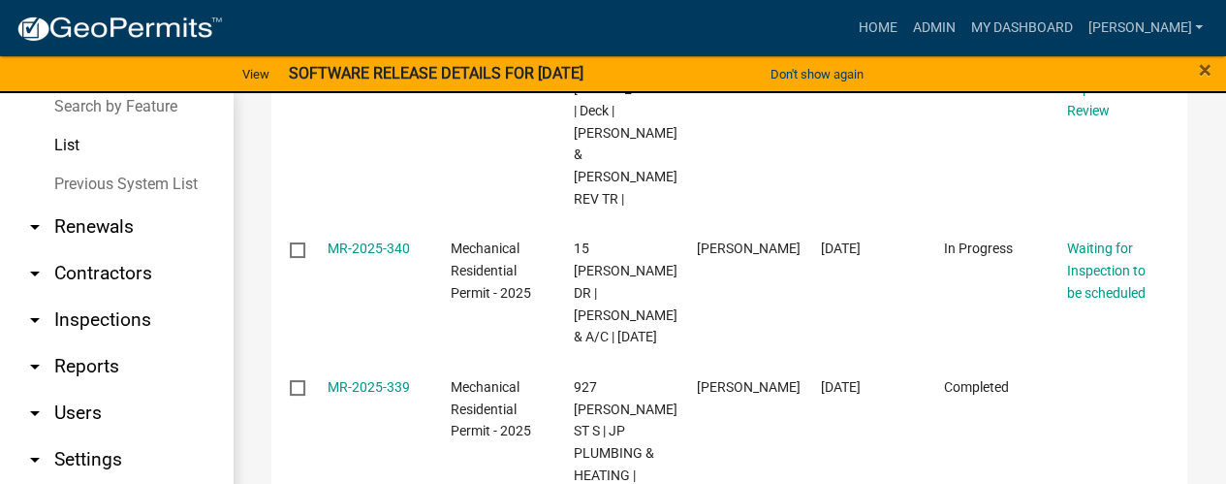
click at [84, 343] on link "arrow_drop_down Reports" at bounding box center [116, 366] width 233 height 47
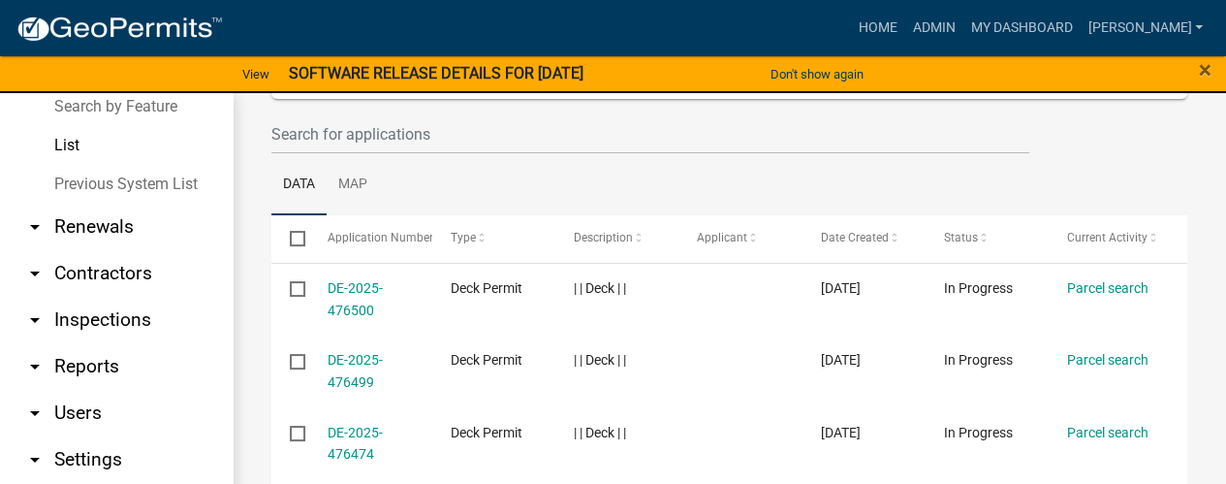
select select "0: null"
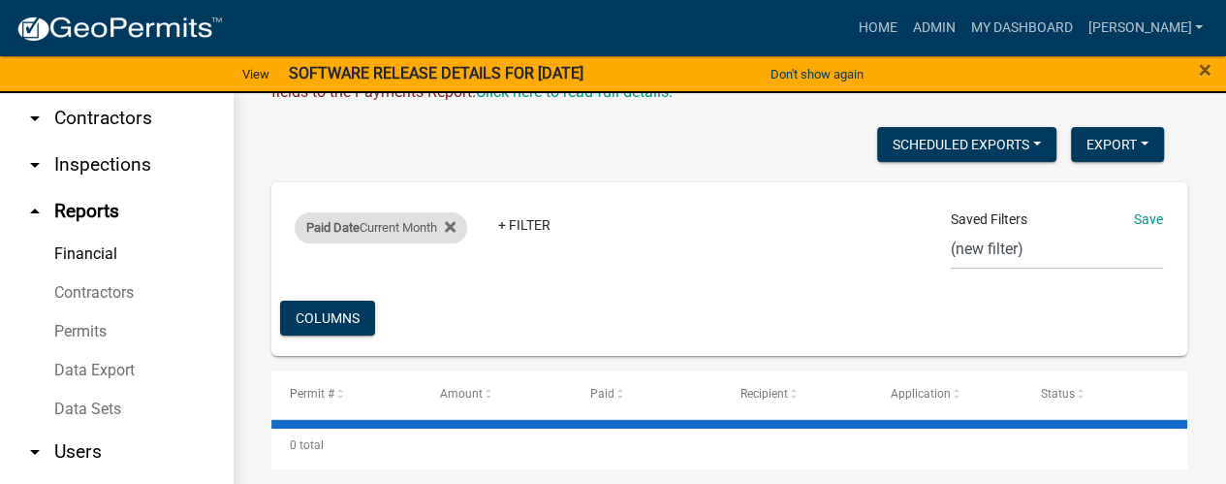
click at [393, 212] on div "Paid Date Current Month" at bounding box center [381, 227] width 173 height 31
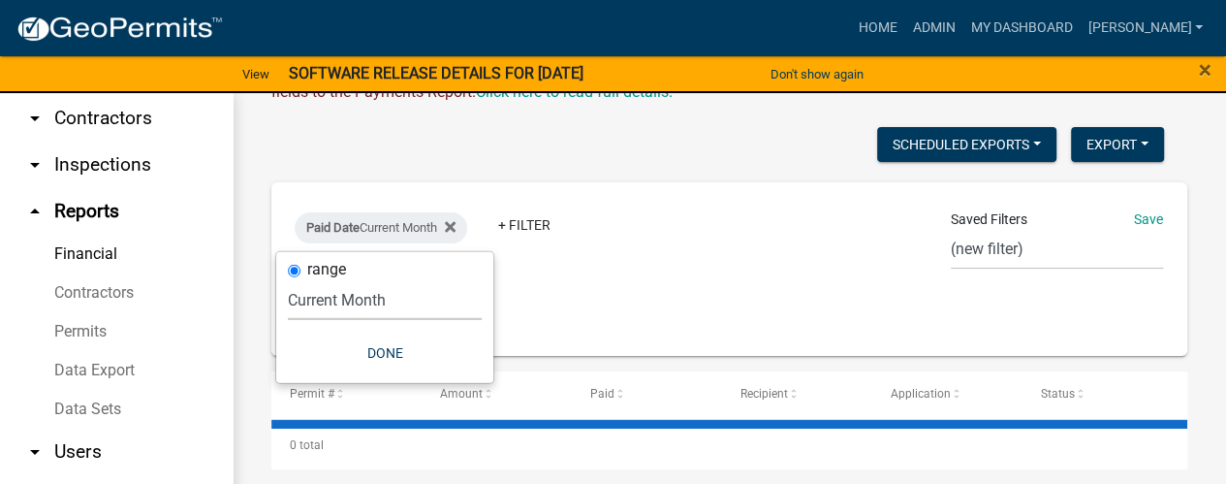
click at [373, 300] on select "[DATE] [DATE] Current Week Previous Week Current Month Last Month Current Calen…" at bounding box center [385, 300] width 194 height 40
select select "this_1_days"
click at [288, 280] on select "[DATE] [DATE] Current Week Previous Week Current Month Last Month Current Calen…" at bounding box center [385, 300] width 194 height 40
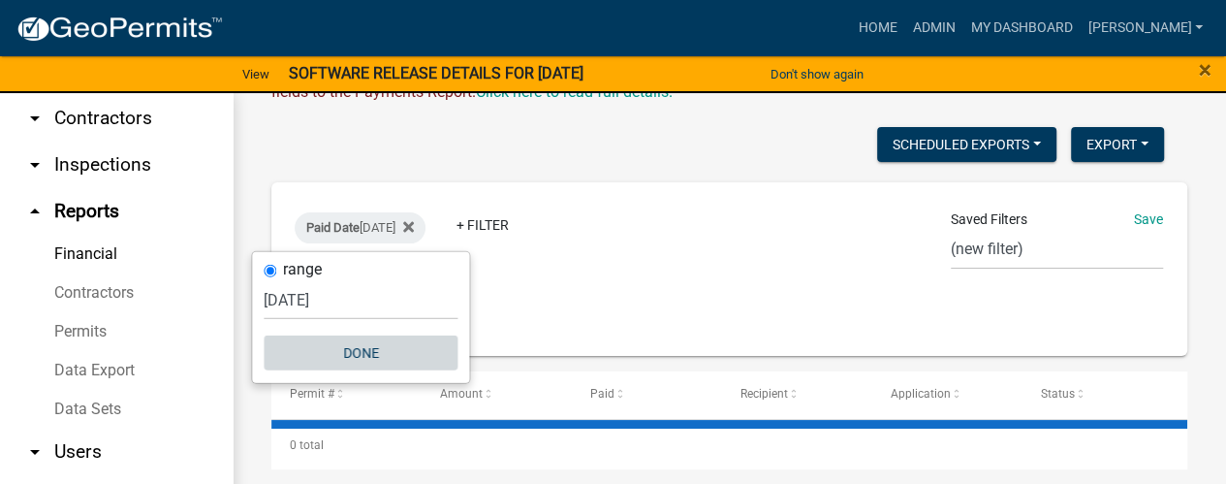
click at [351, 354] on button "Done" at bounding box center [361, 352] width 194 height 35
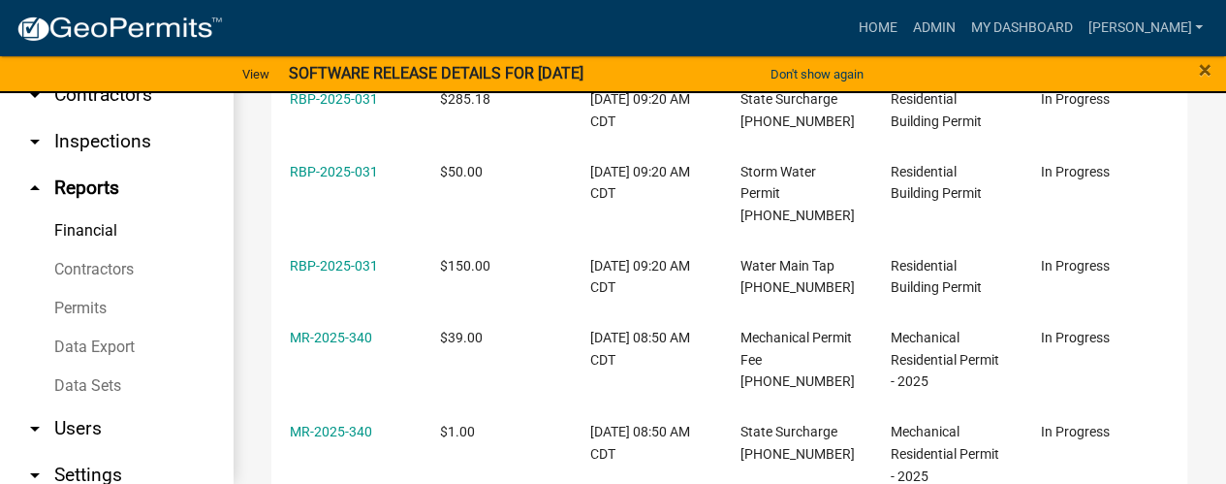
scroll to position [1066, 0]
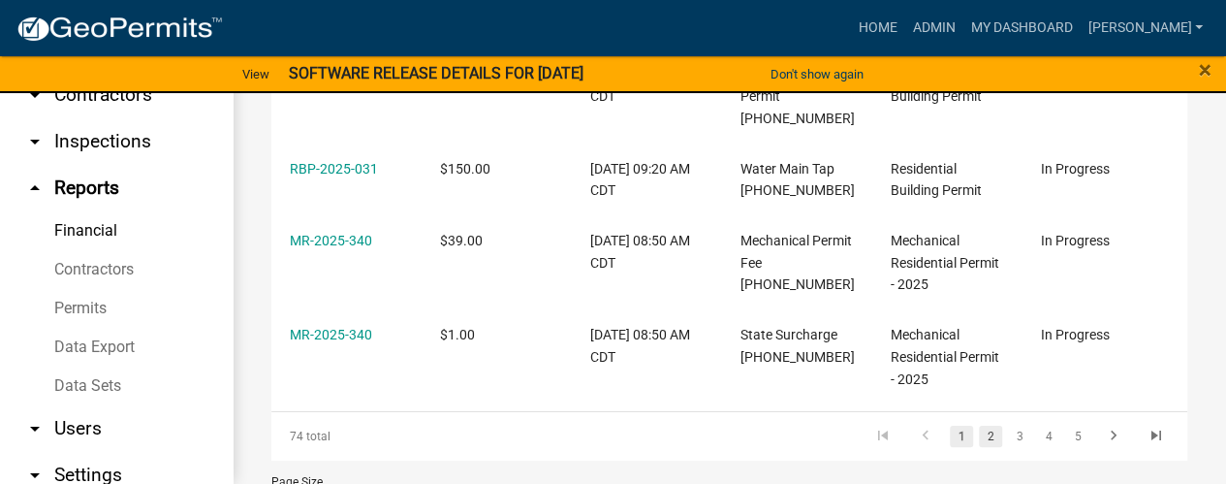
click at [979, 441] on link "2" at bounding box center [990, 435] width 23 height 21
